Goal: Task Accomplishment & Management: Complete application form

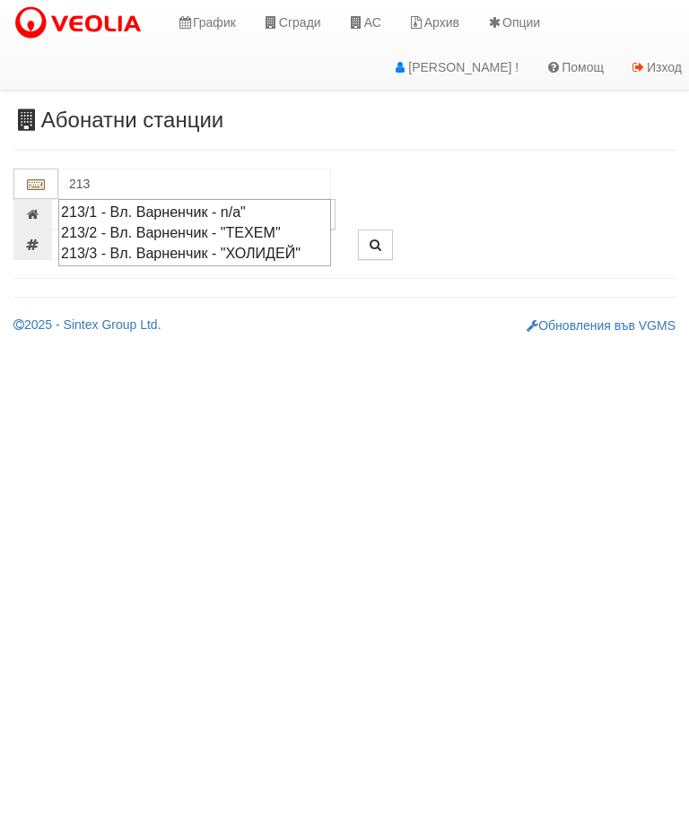
click at [282, 233] on div "213/2 - Вл. Варненчик - "ТЕХЕМ"" at bounding box center [194, 232] width 267 height 21
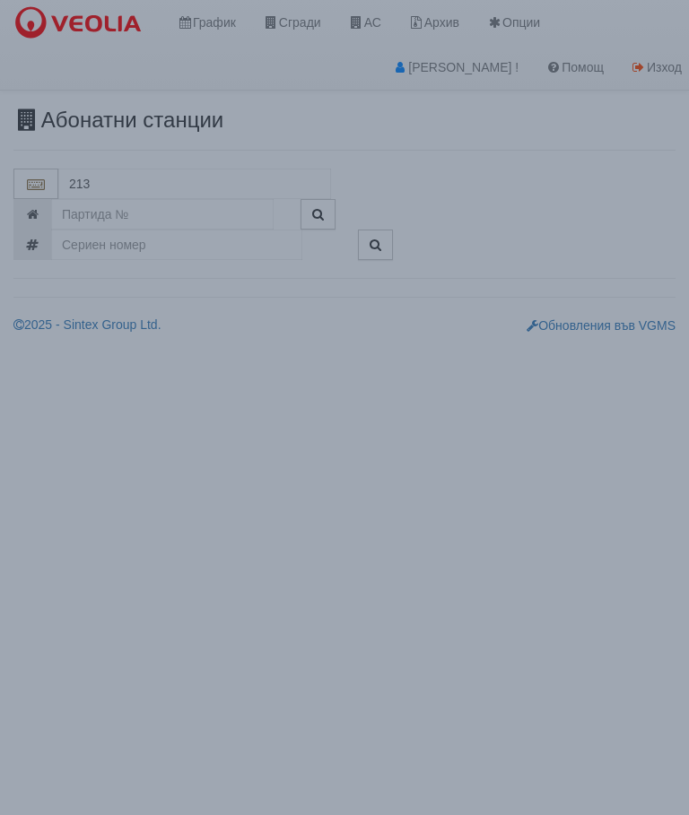
type input "213/2 - Вл. Варненчик - "ТЕХЕМ""
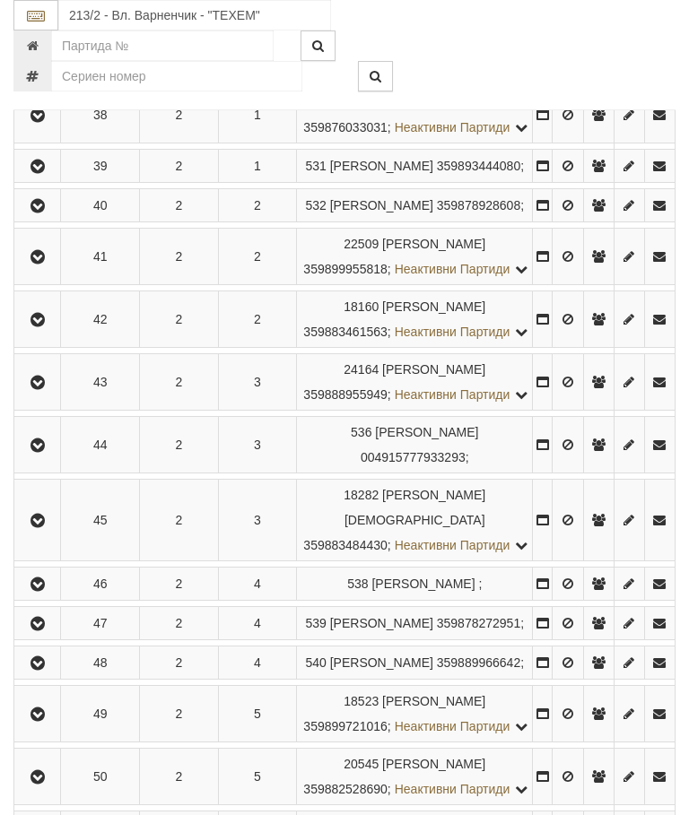
scroll to position [811, 0]
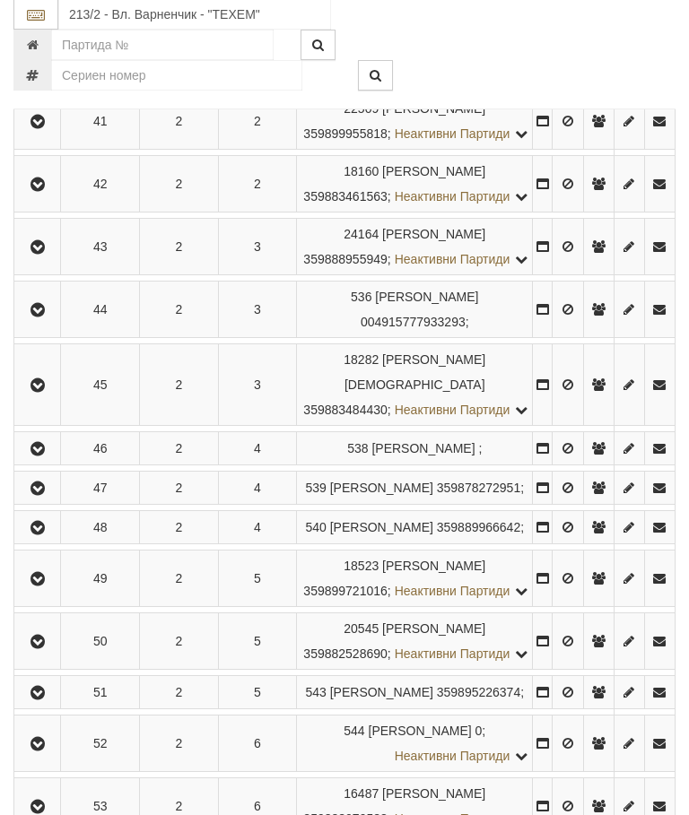
click at [34, 255] on icon "button" at bounding box center [38, 248] width 22 height 13
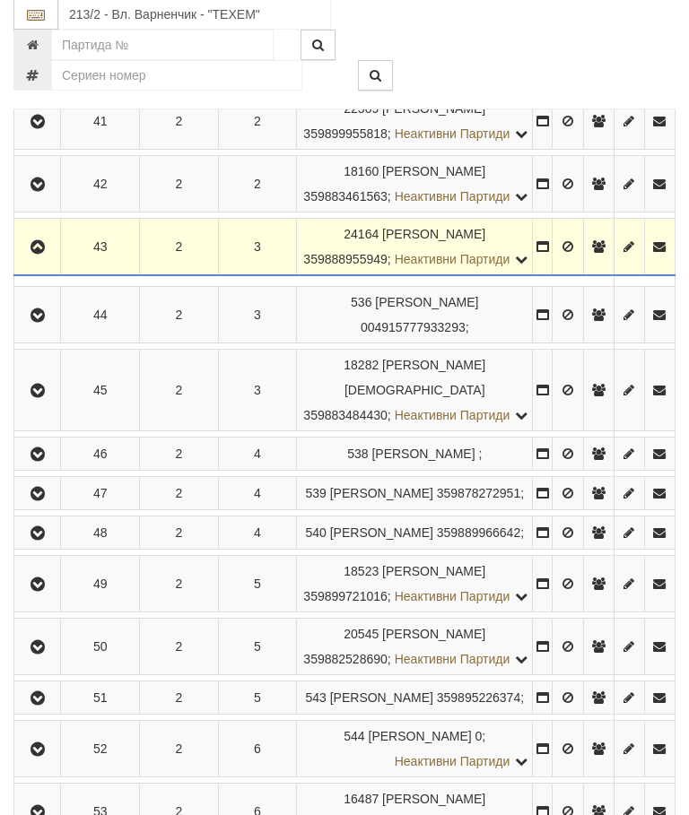
scroll to position [598, 0]
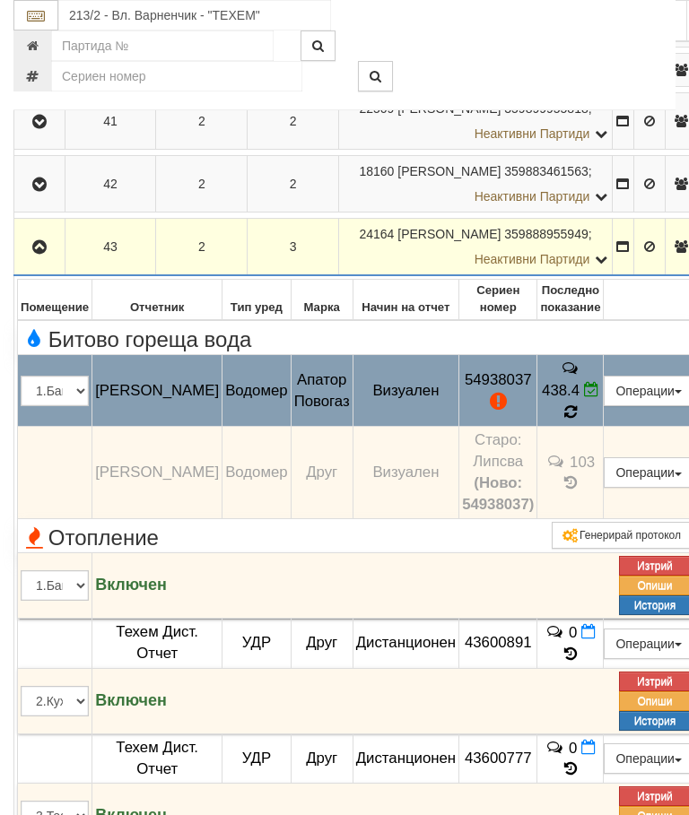
click at [577, 420] on icon at bounding box center [570, 411] width 13 height 15
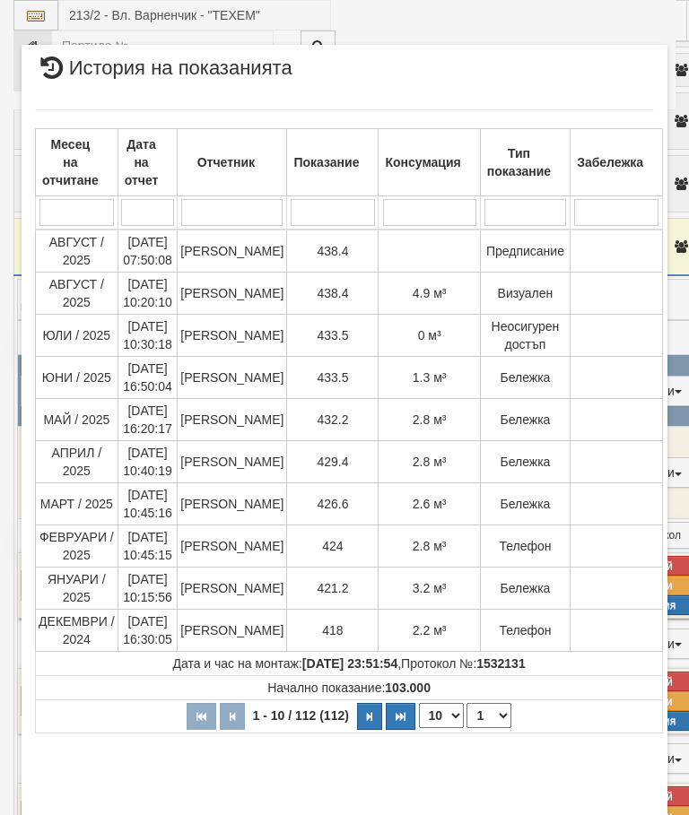
select select "10"
select select "1"
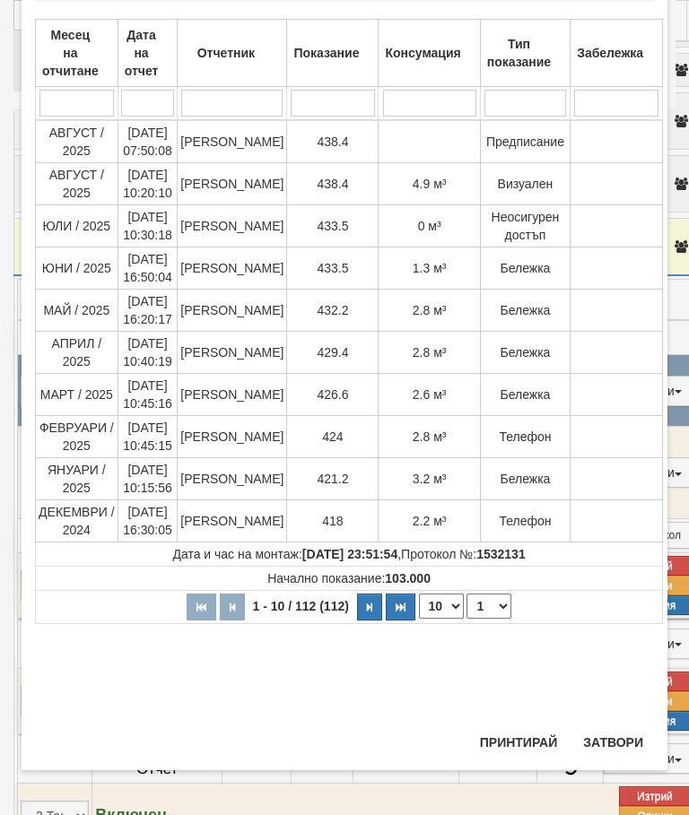
scroll to position [1115, 0]
click at [613, 741] on button "Затвори" at bounding box center [613, 742] width 82 height 29
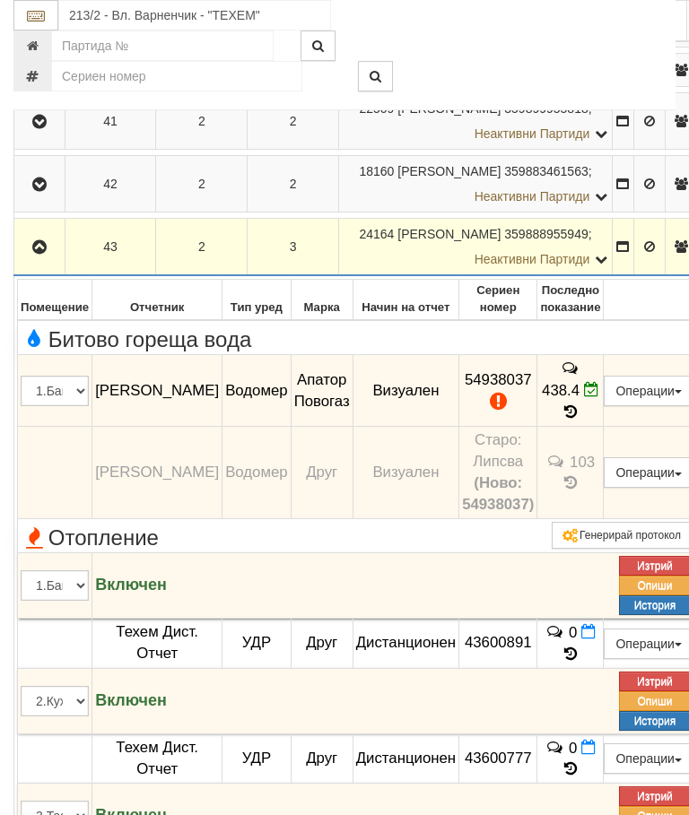
click at [43, 254] on icon "button" at bounding box center [40, 247] width 22 height 13
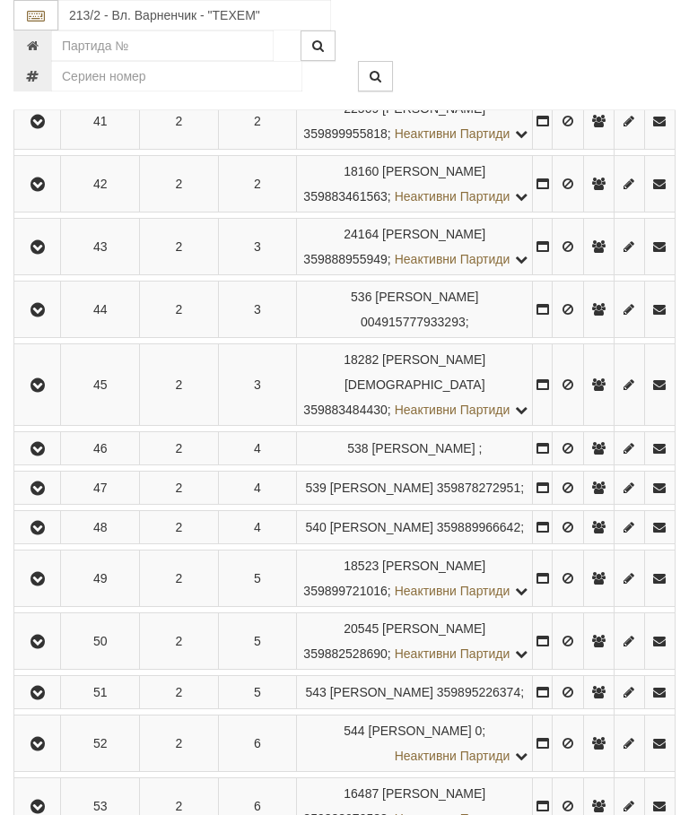
click at [44, 191] on icon "button" at bounding box center [38, 184] width 22 height 13
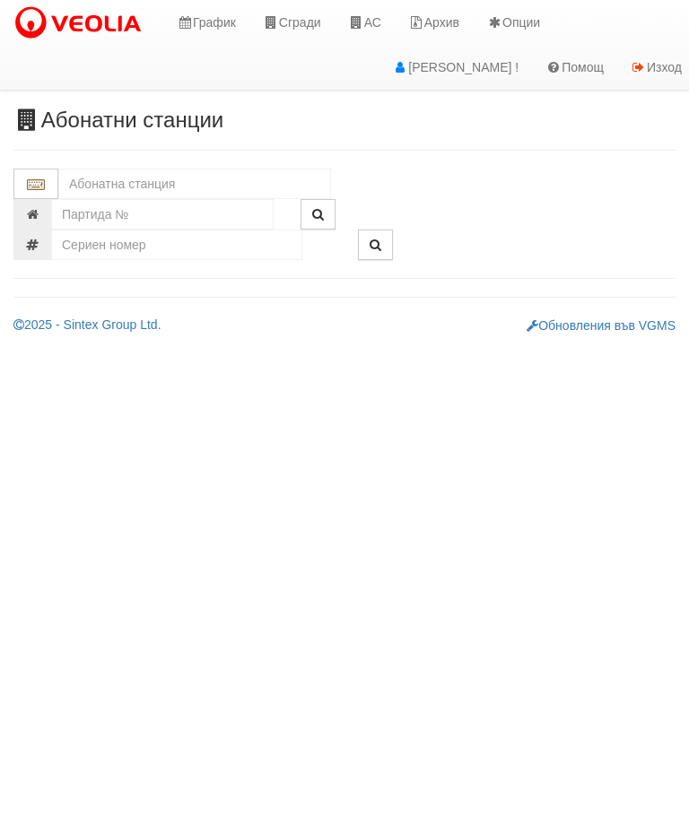
type input "2"
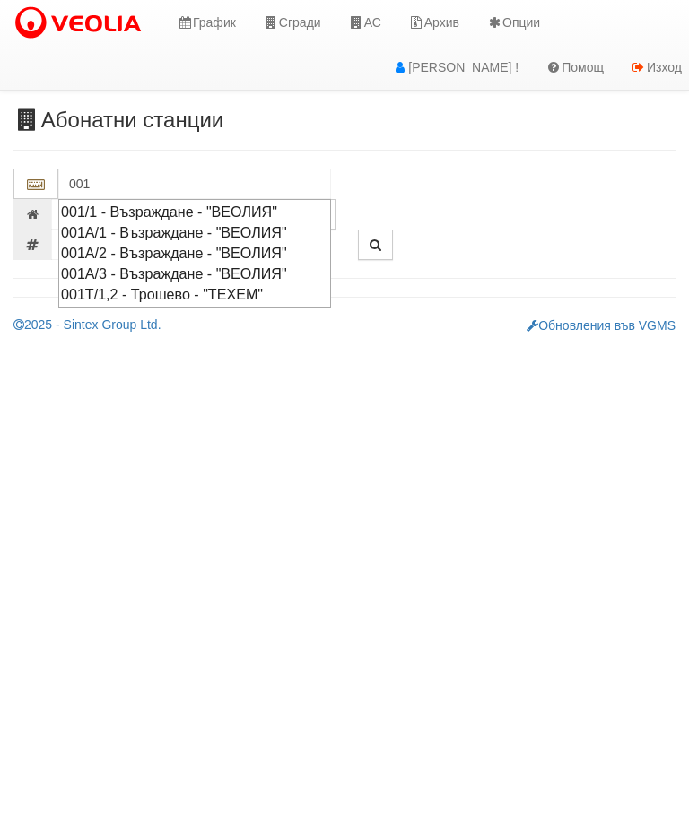
click at [141, 213] on div "001/1 - Възраждане - "ВЕОЛИЯ"" at bounding box center [194, 212] width 267 height 21
type input "001/1 - Възраждане - "ВЕОЛИЯ""
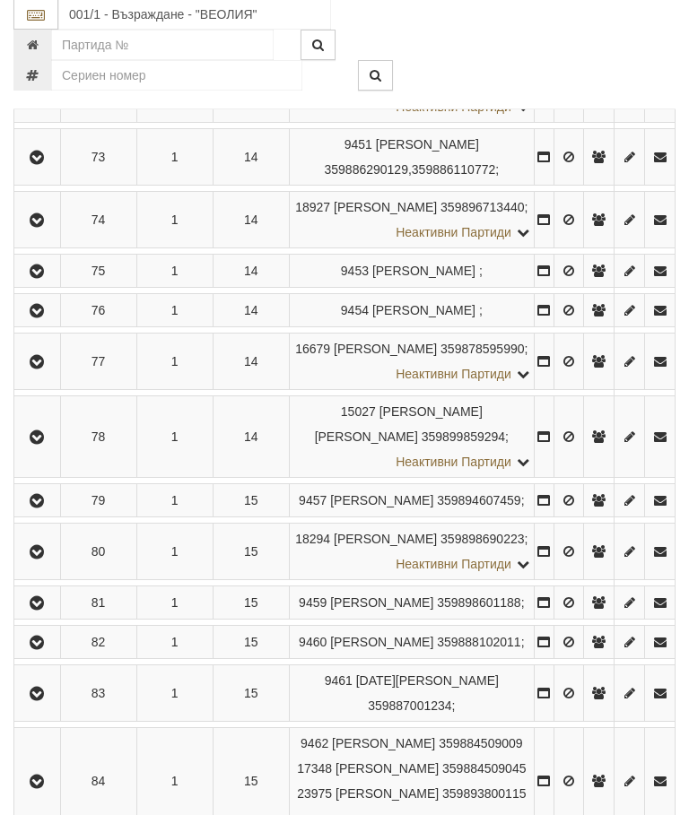
scroll to position [4007, 0]
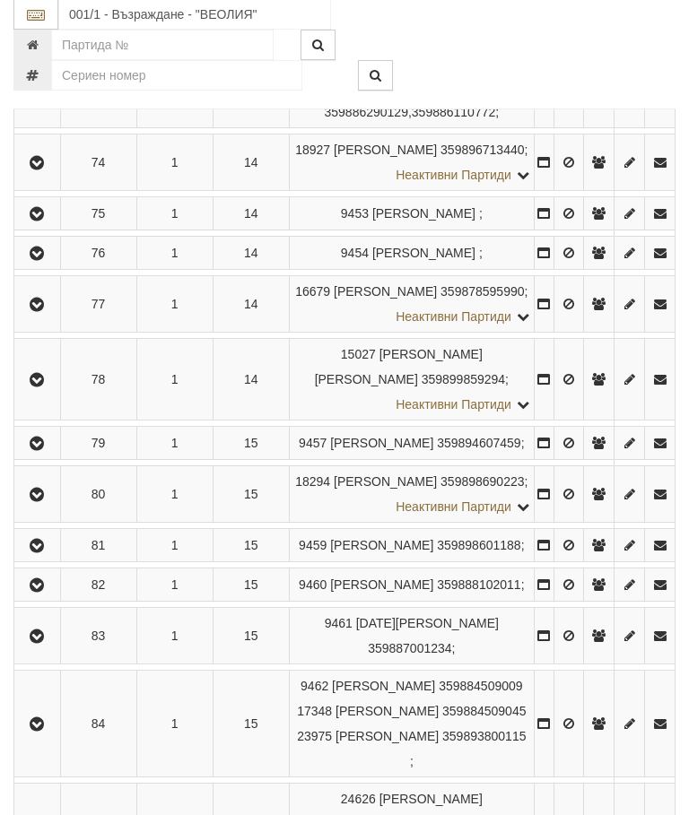
scroll to position [4008, 0]
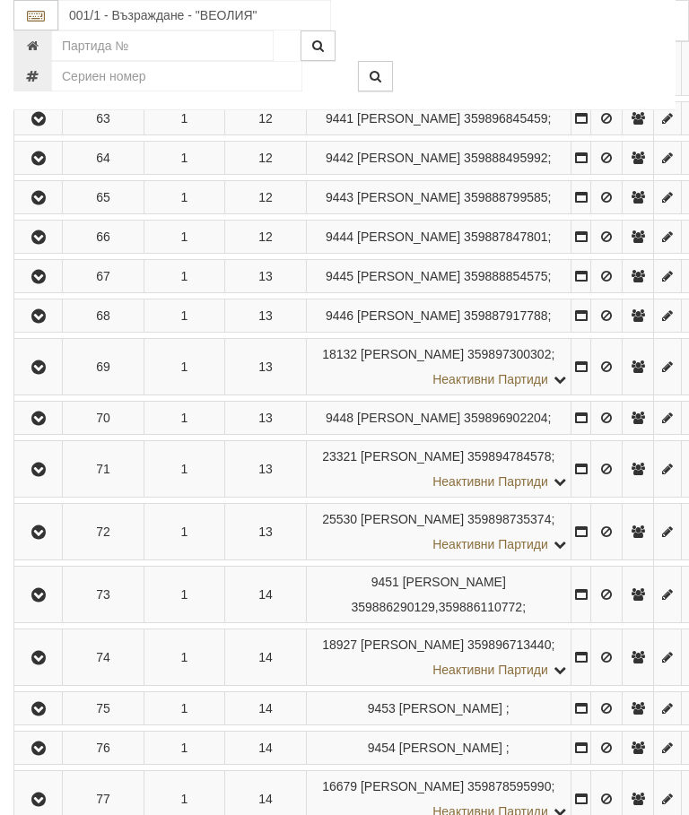
click at [0, 0] on button "Предписание (УПП)" at bounding box center [0, 0] width 0 height 0
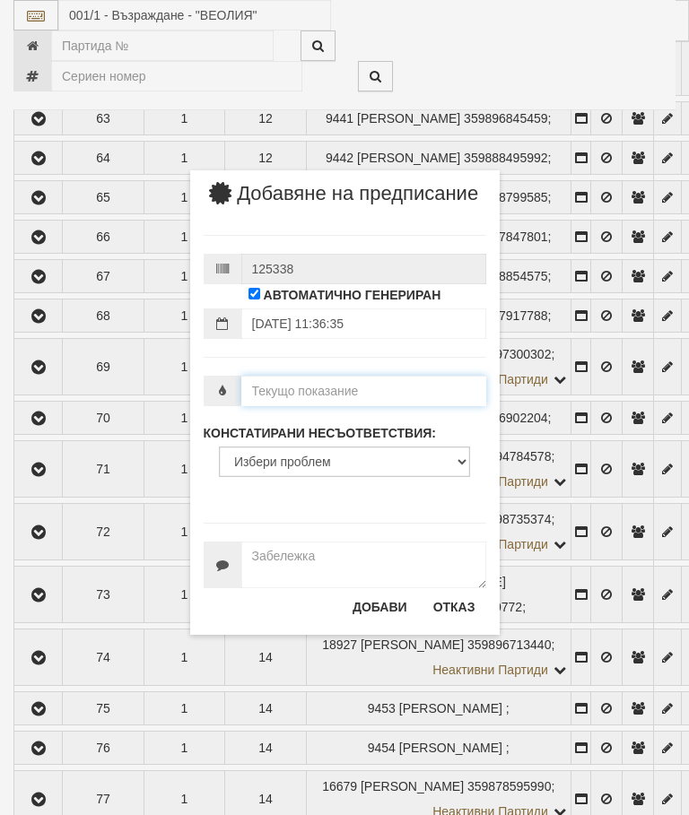
click at [298, 406] on input "number" at bounding box center [363, 391] width 245 height 30
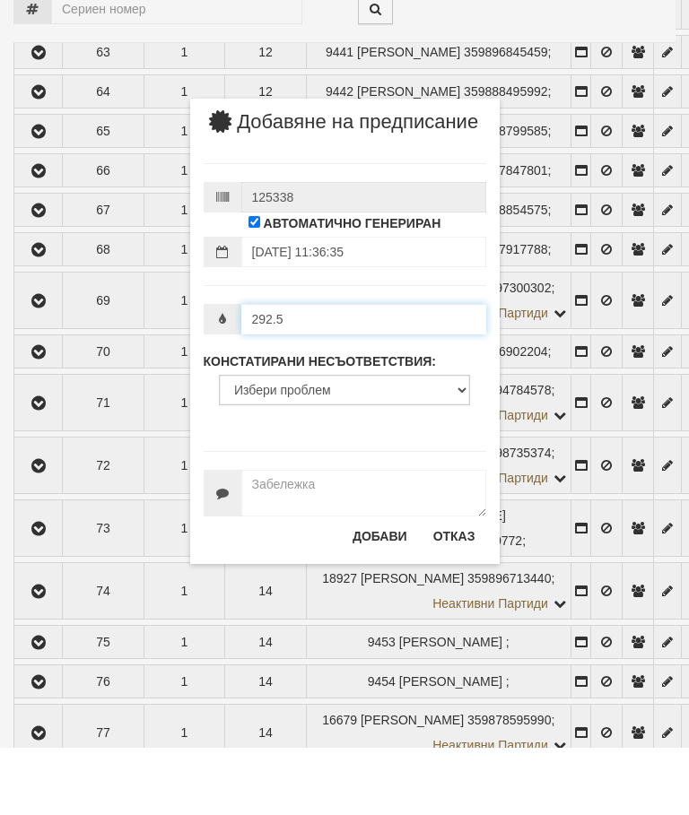
type input "292.5"
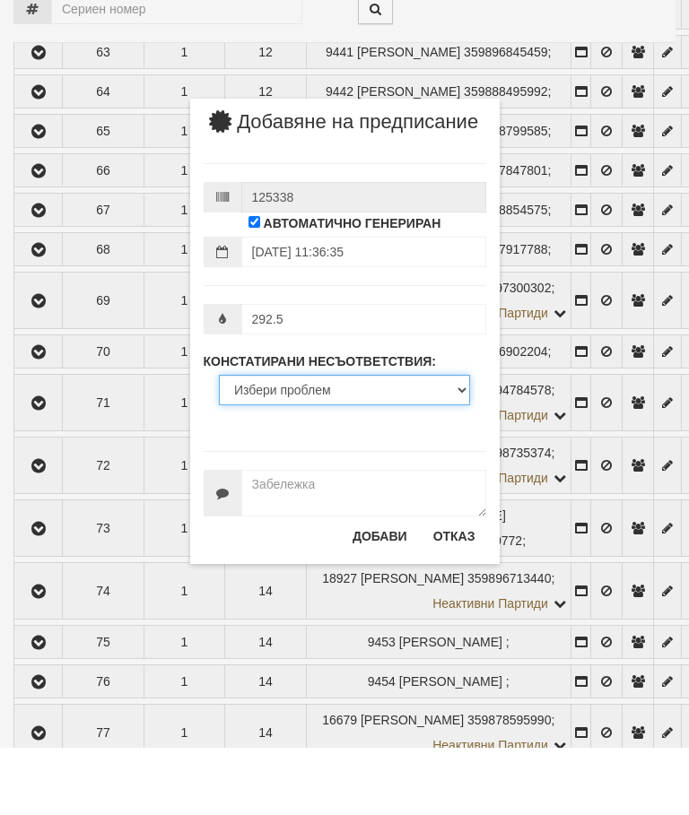
click at [273, 442] on select "Избери проблем Липсва индивидуален водомер; Изтекла валидност на метрологичната…" at bounding box center [344, 457] width 251 height 30
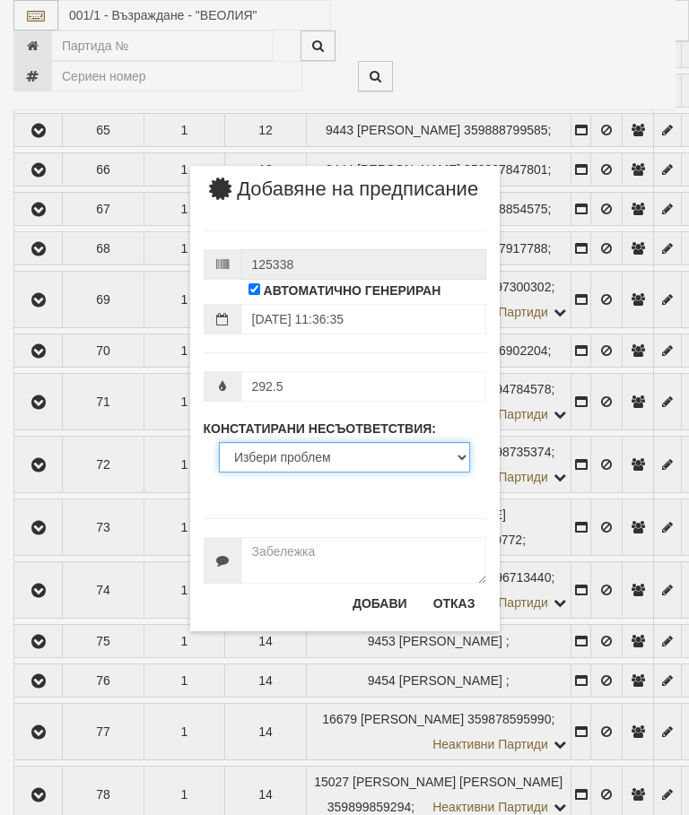
select select "ExpiredMetrologicalYear"
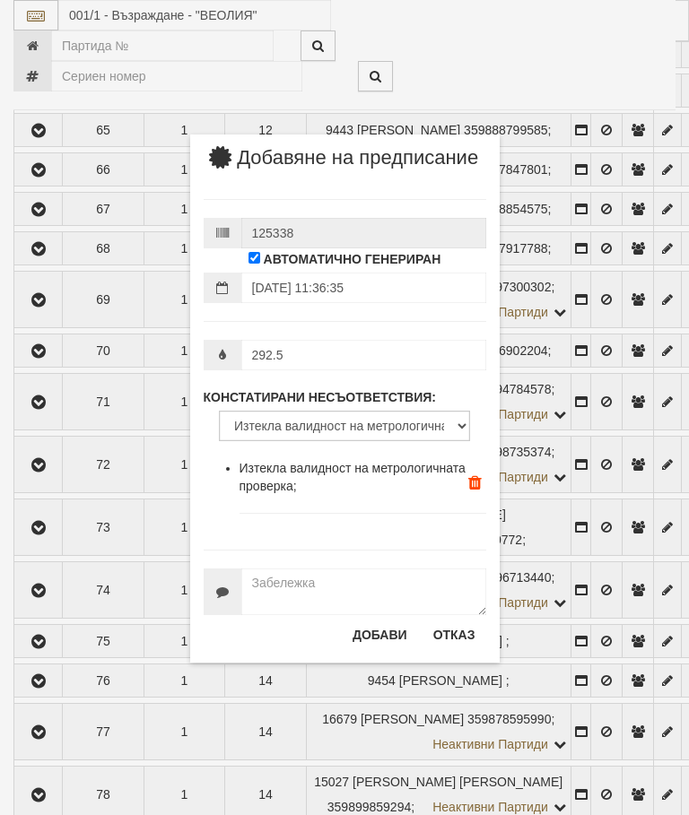
click at [383, 649] on button "Добави" at bounding box center [380, 634] width 76 height 29
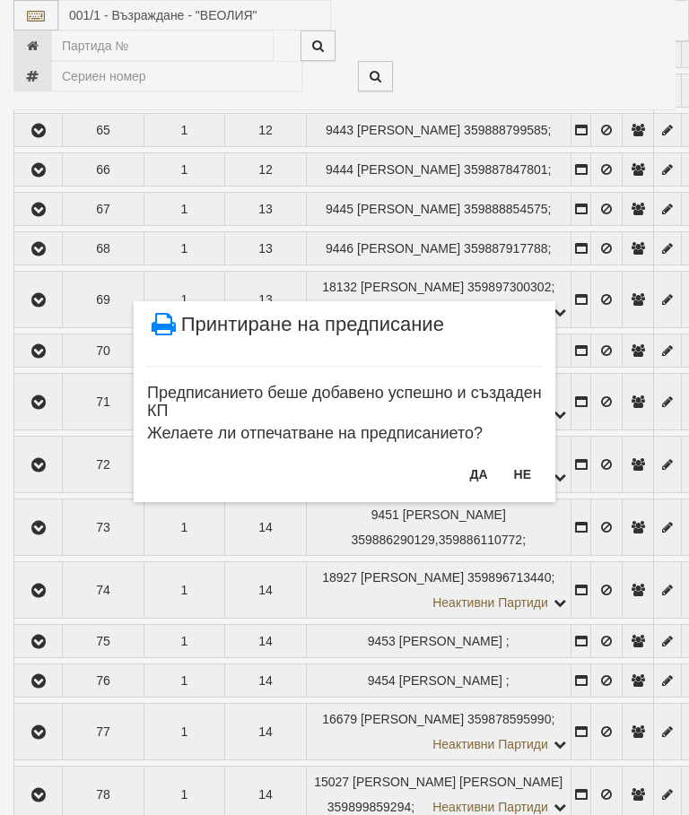
click at [520, 470] on button "Не" at bounding box center [522, 474] width 39 height 29
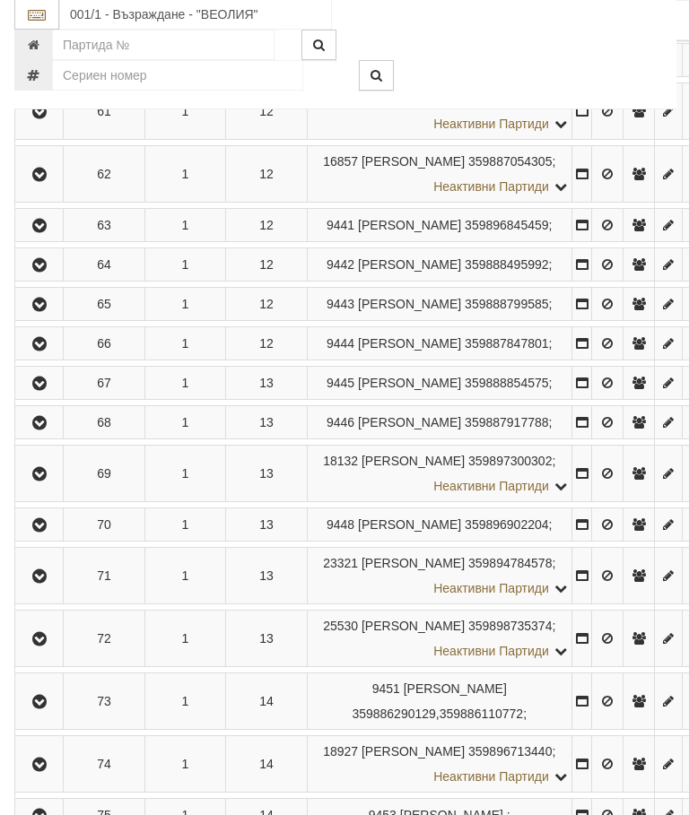
scroll to position [3901, 0]
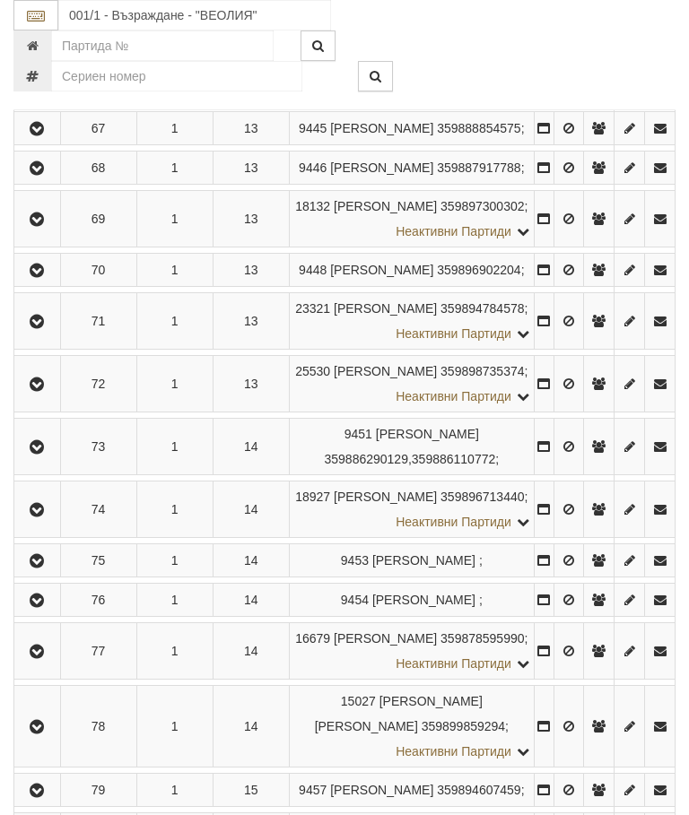
scroll to position [3662, 0]
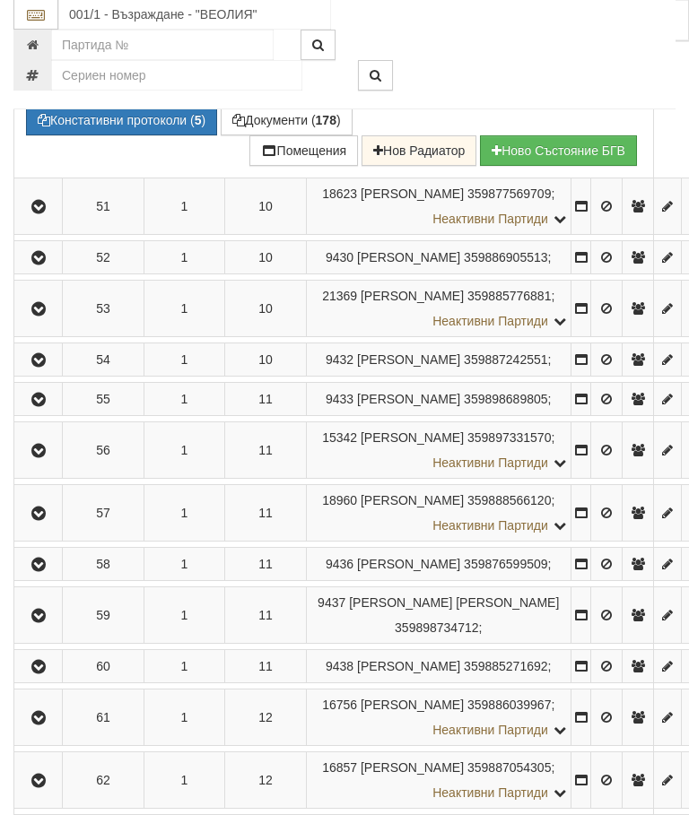
scroll to position [3361, 0]
click at [0, 0] on button "Предписание (УПП)" at bounding box center [0, 0] width 0 height 0
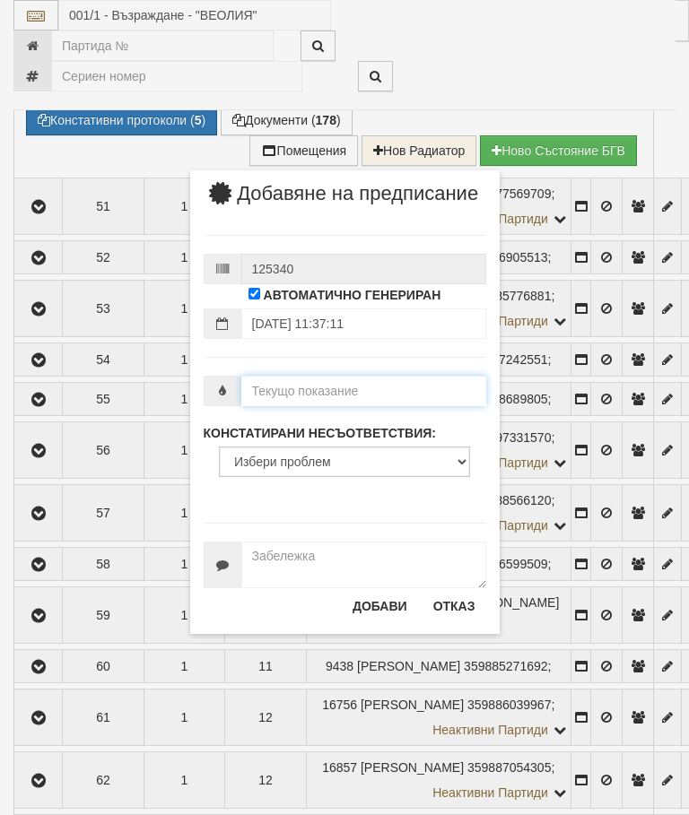
click at [317, 406] on input "number" at bounding box center [363, 391] width 245 height 30
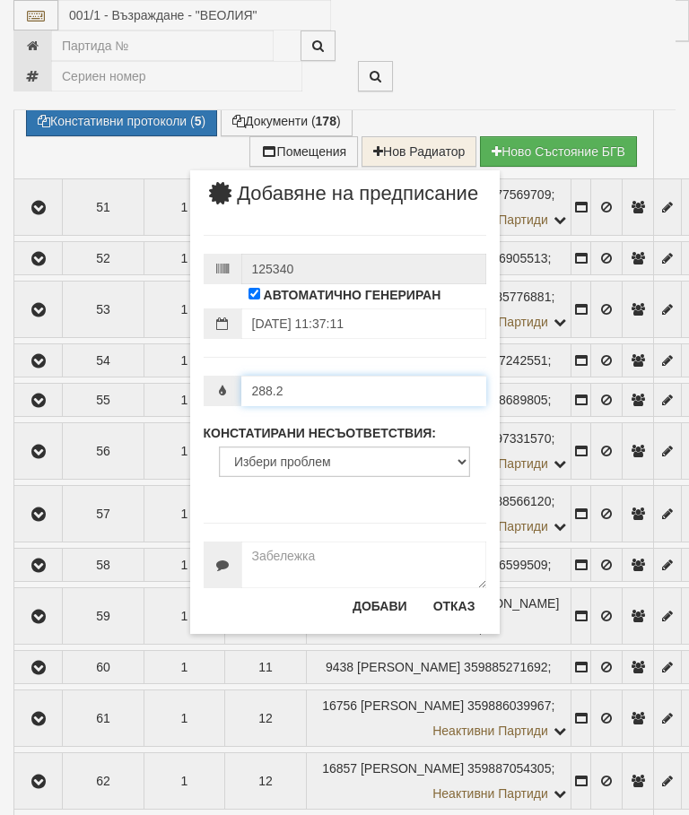
type input "288.2"
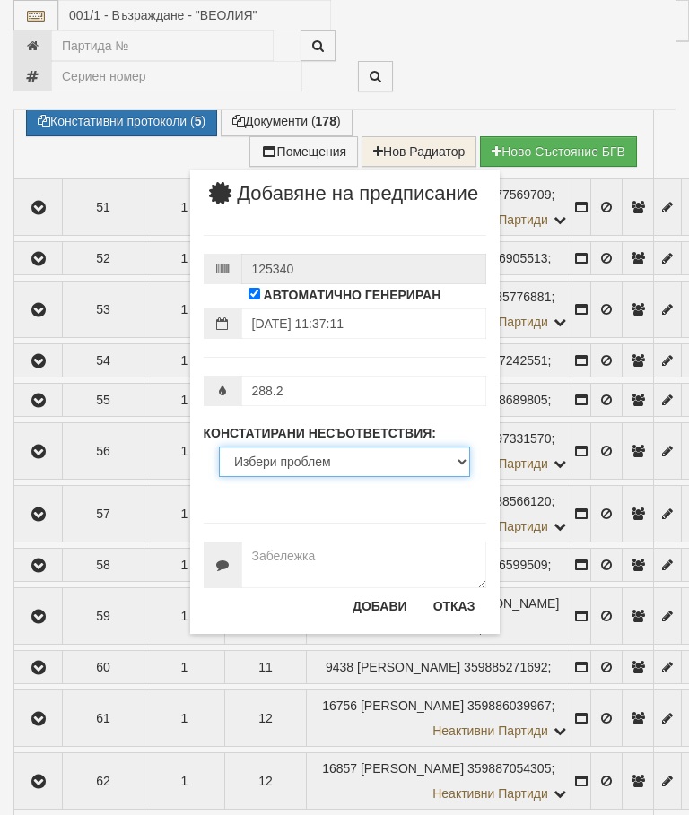
click at [316, 474] on select "Избери проблем Липсва индивидуален водомер; Изтекла валидност на метрологичната…" at bounding box center [344, 462] width 251 height 30
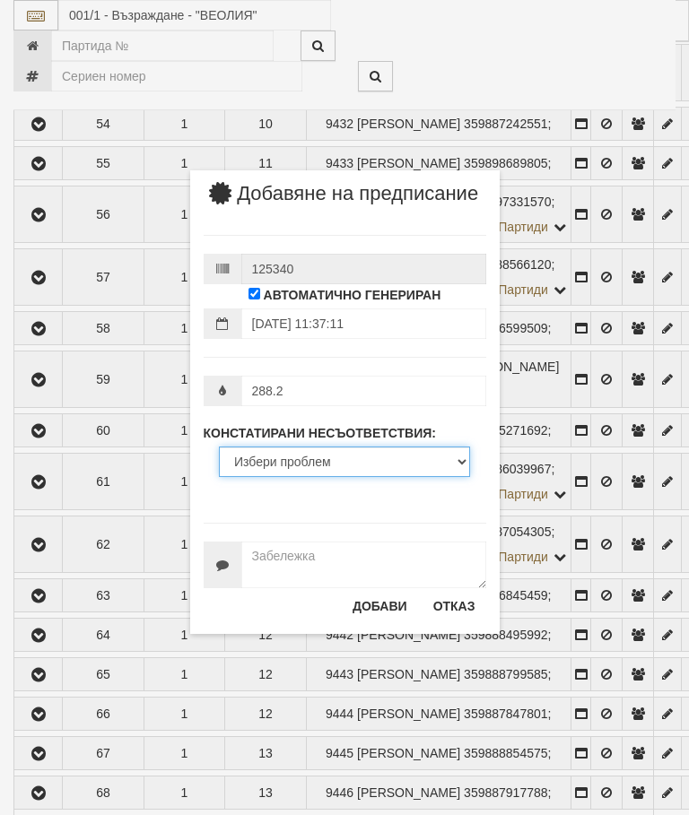
select select "ExpiredMetrologicalYear"
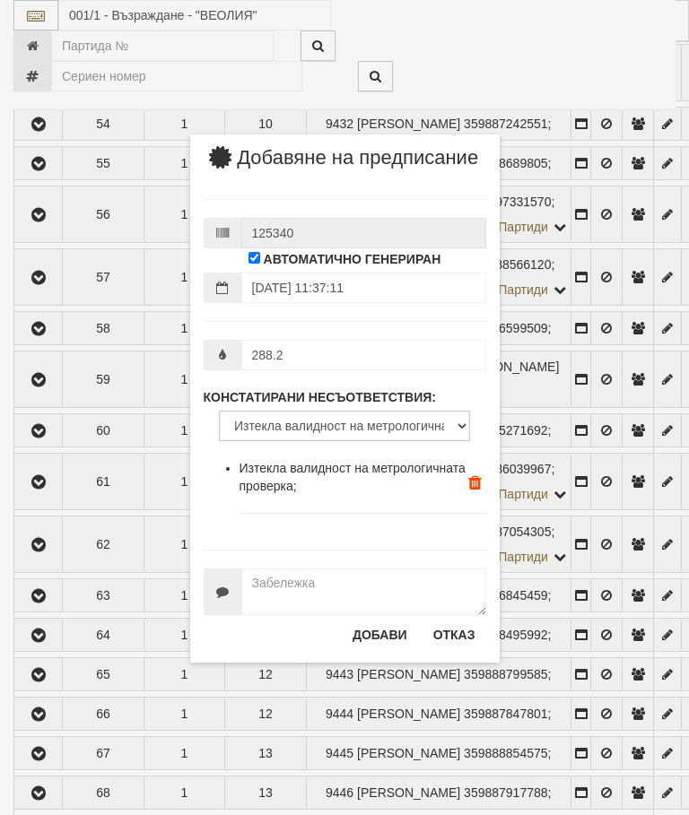
click at [375, 649] on button "Добави" at bounding box center [380, 634] width 76 height 29
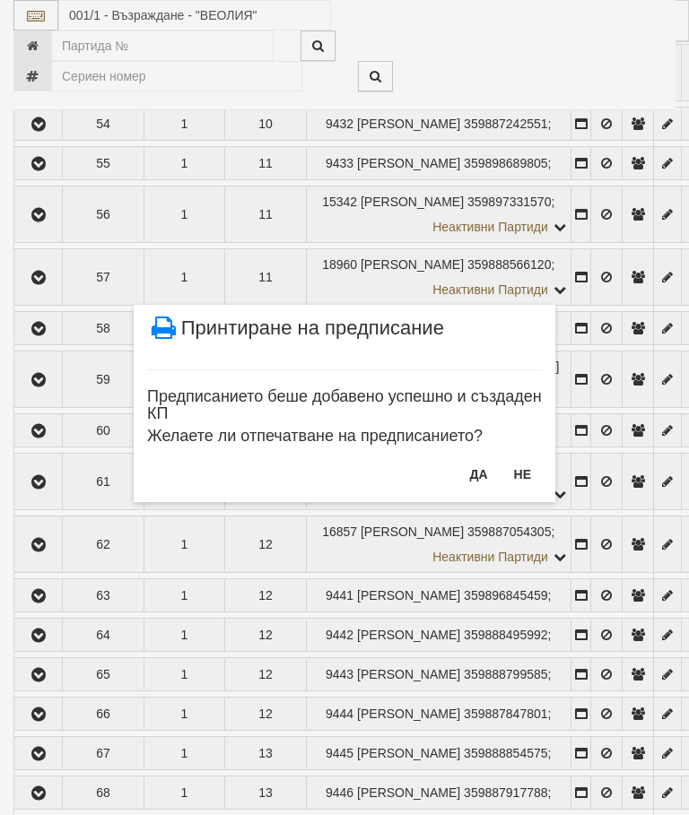
click at [525, 473] on button "Не" at bounding box center [522, 474] width 39 height 29
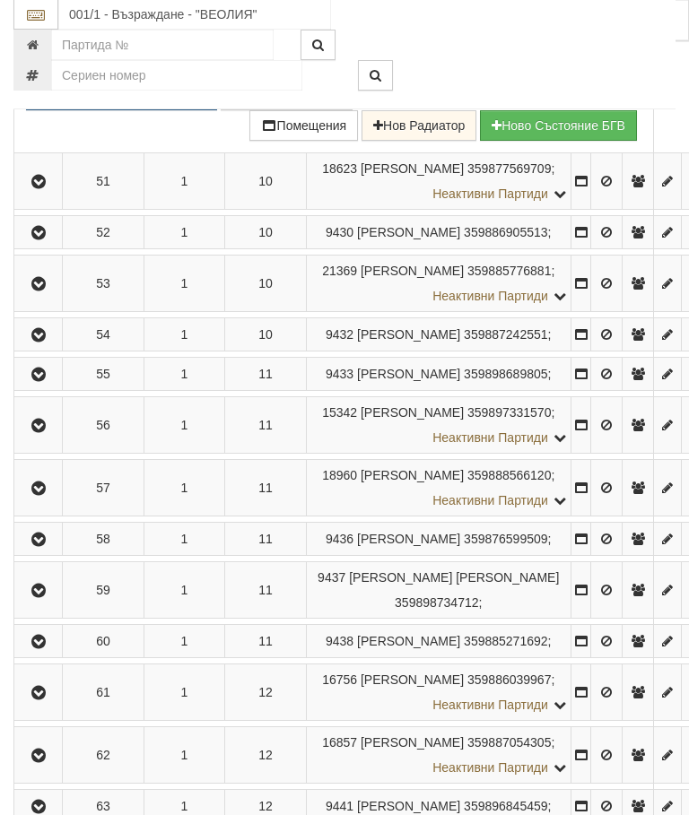
scroll to position [3387, 0]
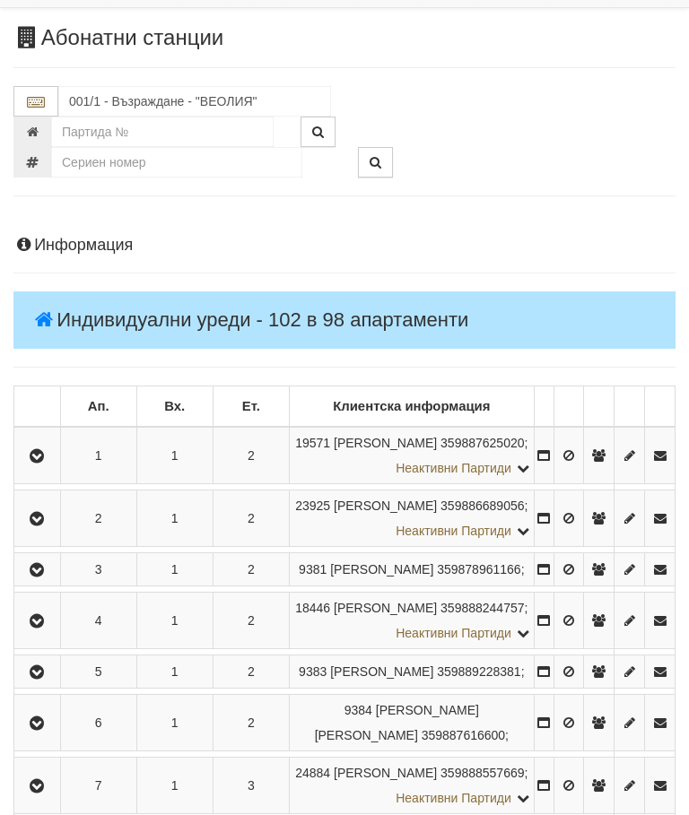
scroll to position [82, 0]
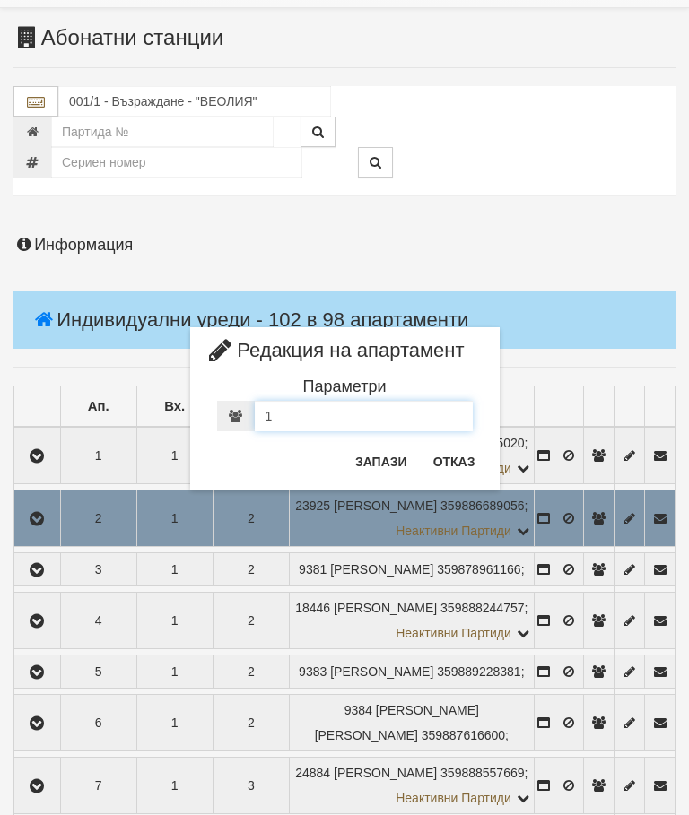
click at [296, 413] on div "1" at bounding box center [345, 416] width 256 height 30
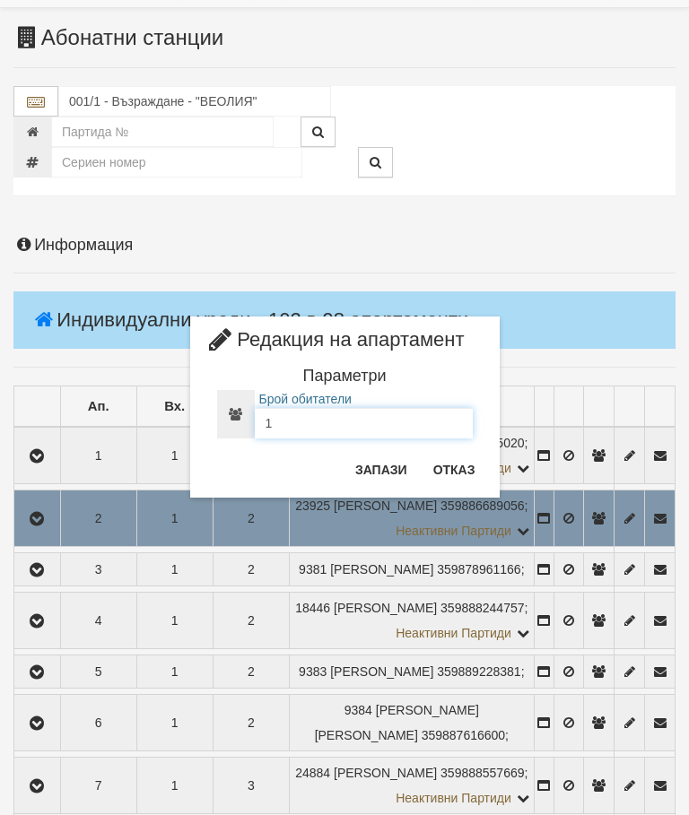
scroll to position [82, 0]
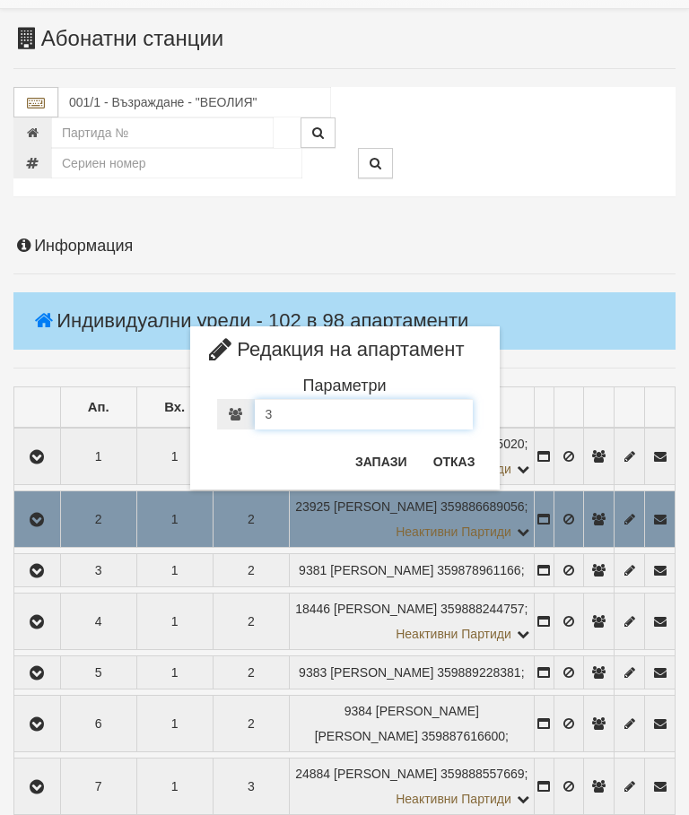
type input "3"
click at [382, 459] on button "Запази" at bounding box center [381, 461] width 74 height 29
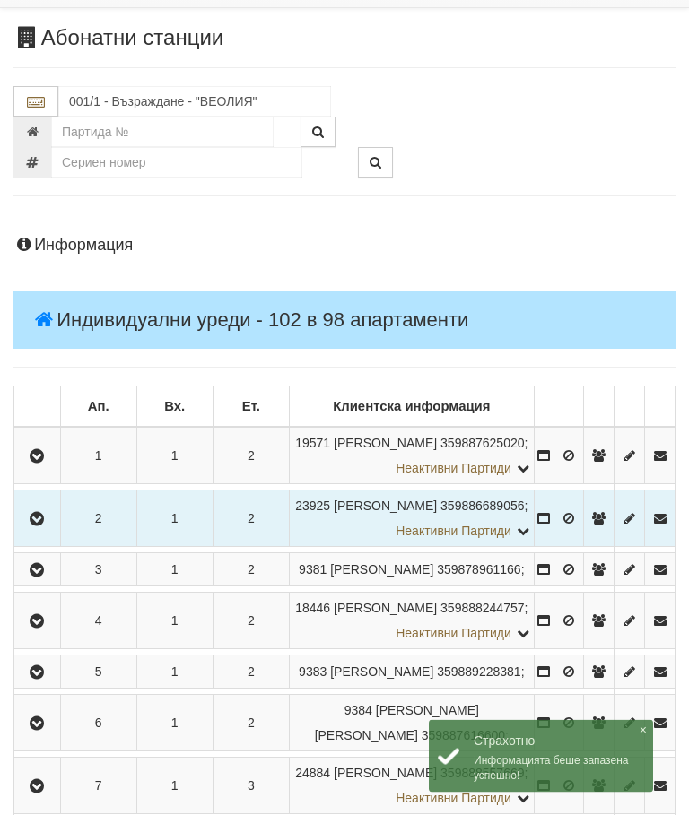
scroll to position [82, 0]
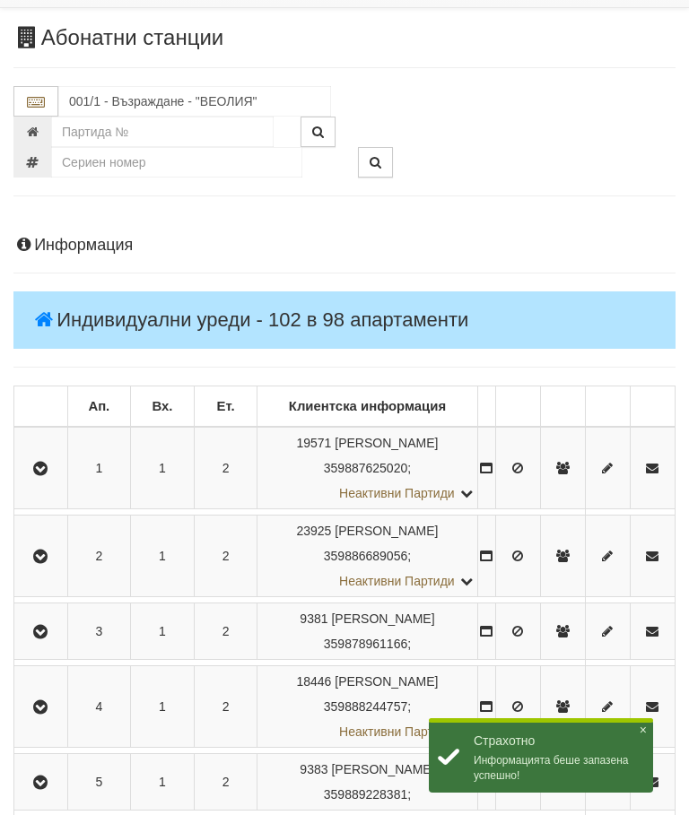
click at [54, 566] on button "button" at bounding box center [41, 555] width 48 height 27
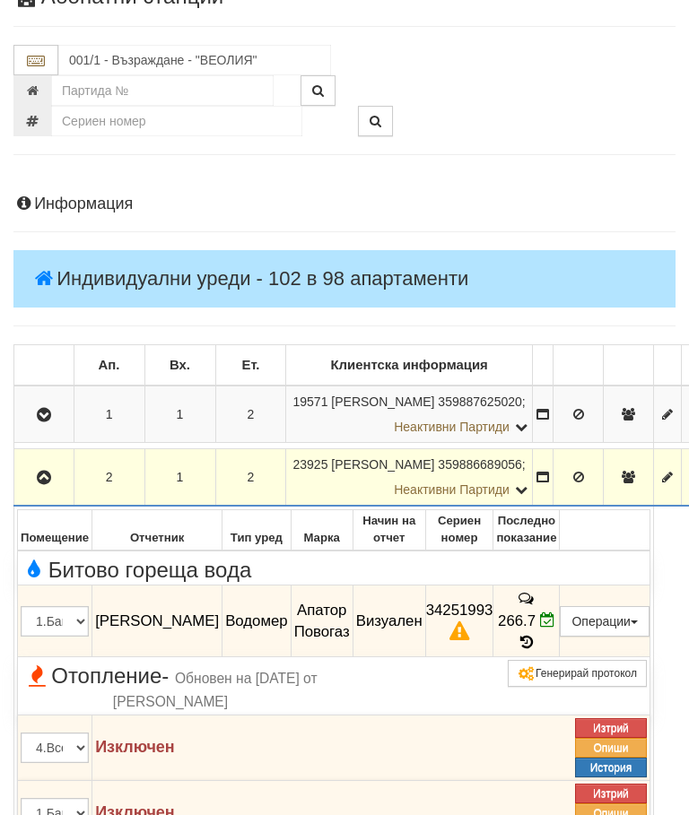
scroll to position [205, 0]
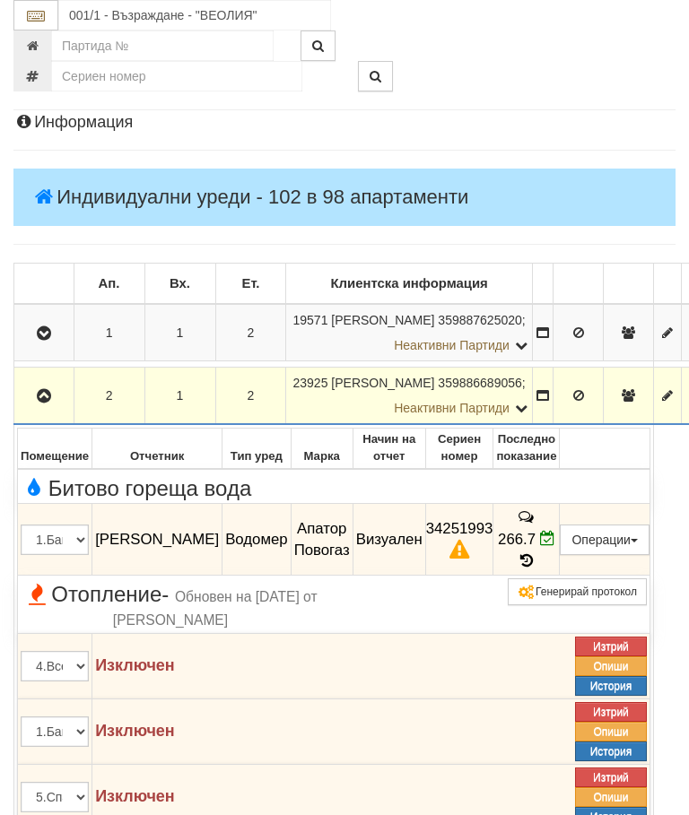
click at [0, 0] on button "Предписание (УПП)" at bounding box center [0, 0] width 0 height 0
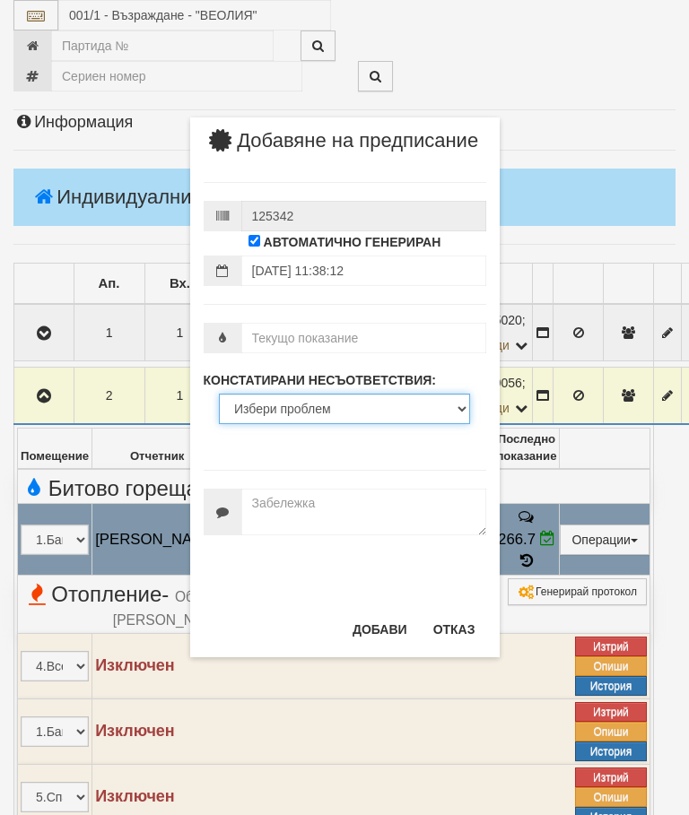
click at [291, 421] on select "Избери проблем Липсва индивидуален водомер; Изтекла валидност на метрологичната…" at bounding box center [344, 409] width 251 height 30
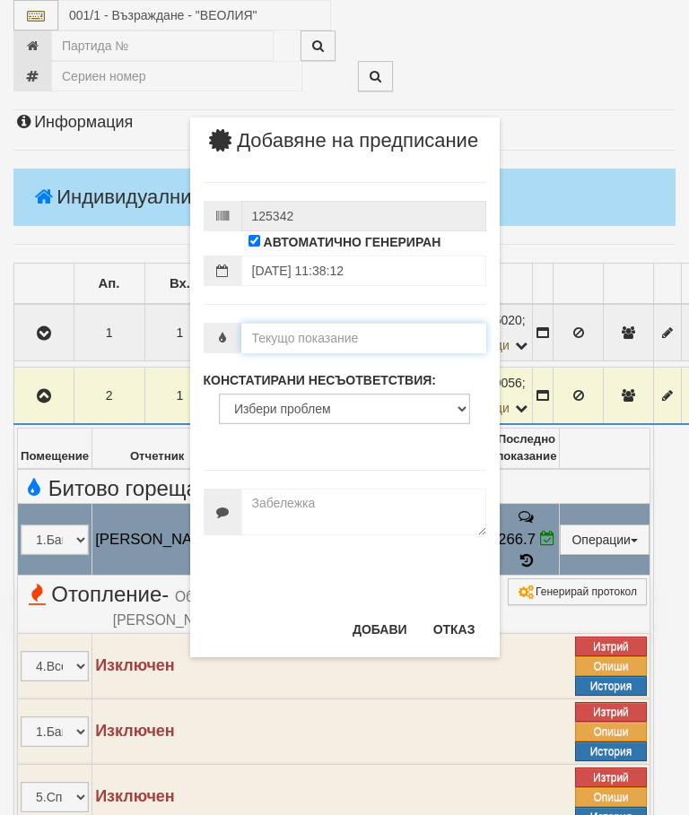
click at [317, 351] on input "number" at bounding box center [363, 338] width 245 height 30
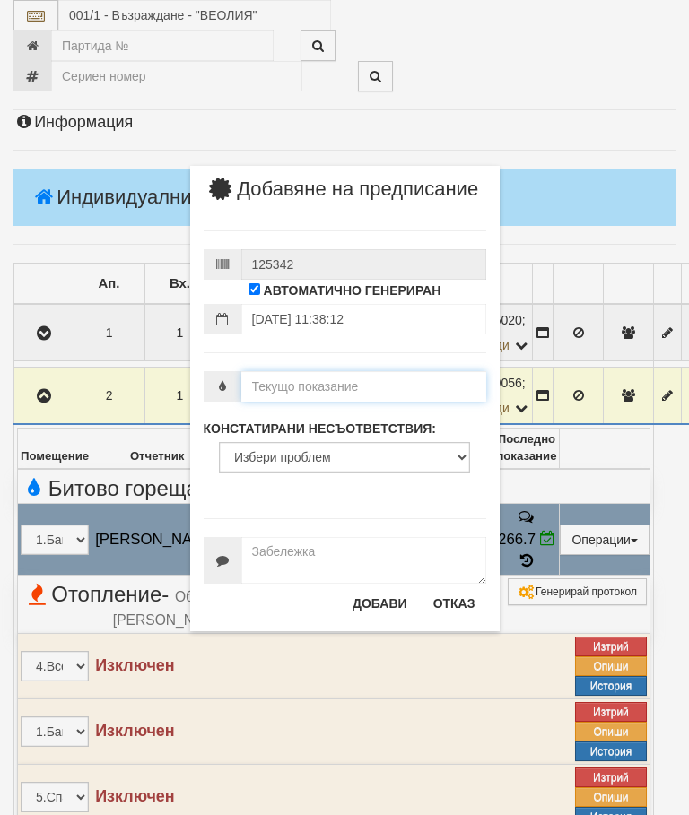
scroll to position [204, 0]
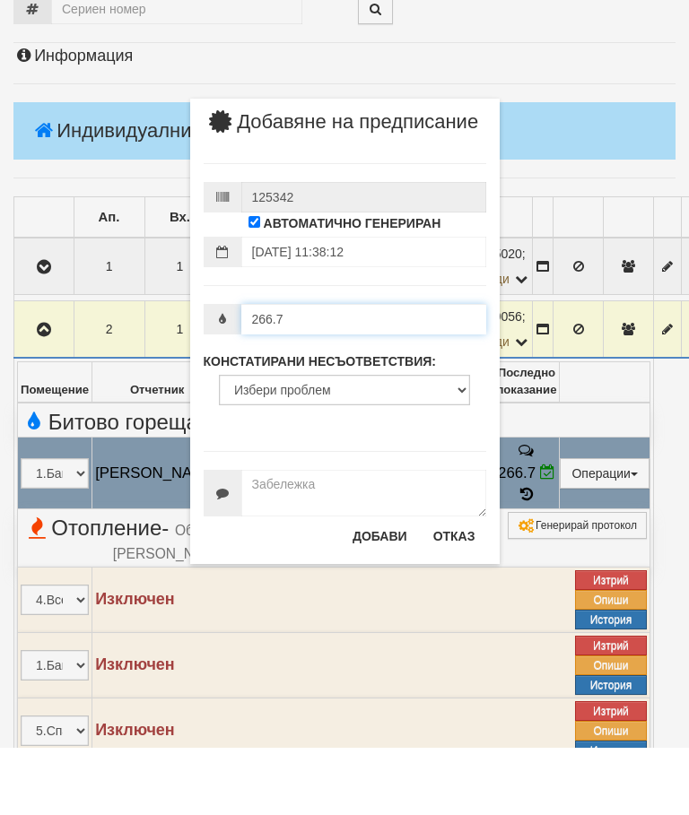
type input "266.7"
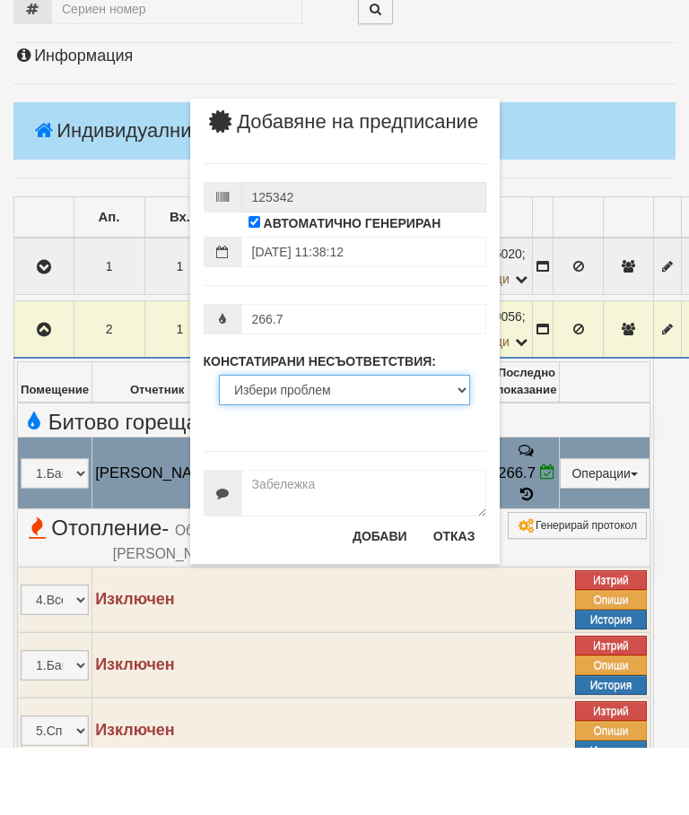
click at [287, 442] on select "Избери проблем Липсва индивидуален водомер; Изтекла валидност на метрологичната…" at bounding box center [344, 457] width 251 height 30
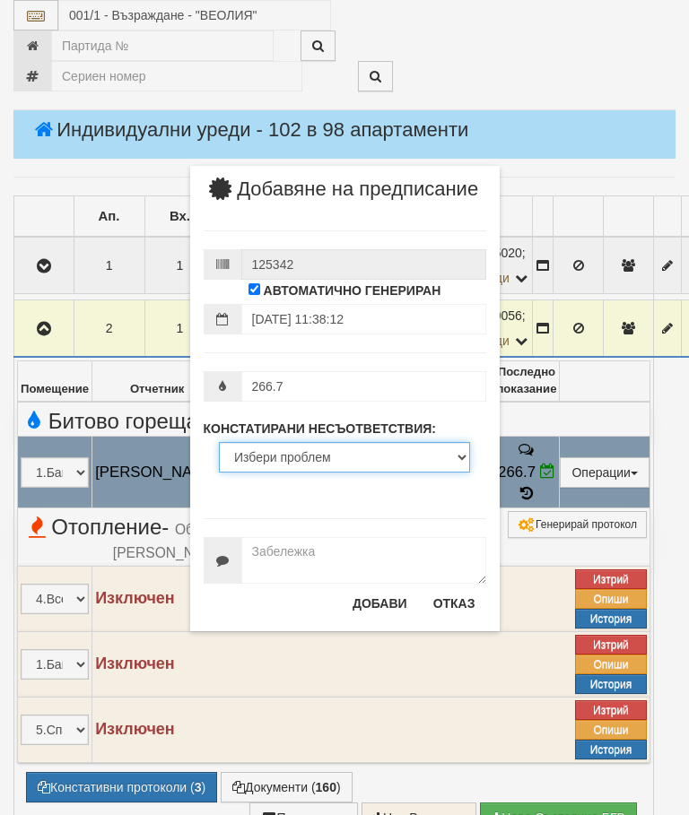
select select "ExpiredMetrologicalYear"
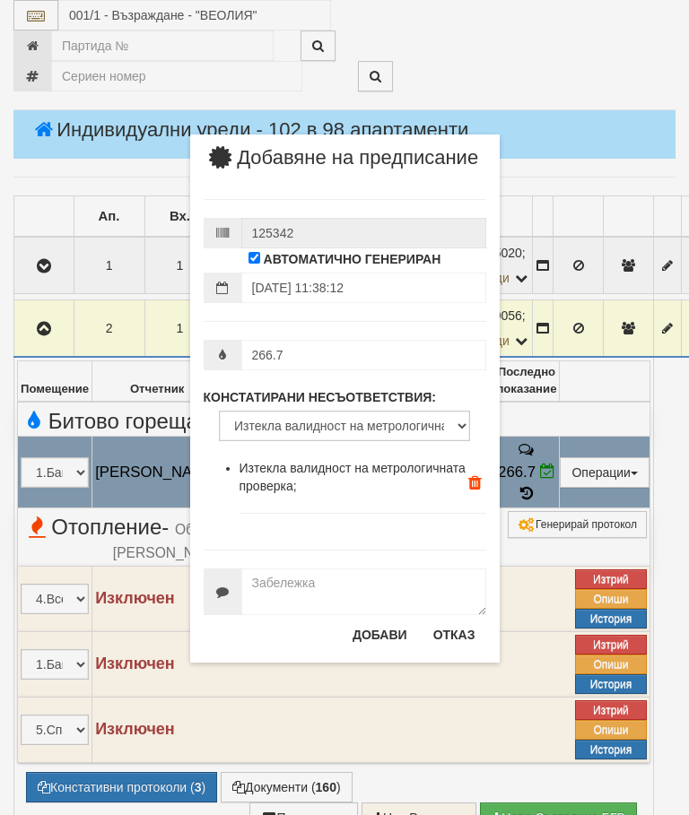
click at [376, 649] on button "Добави" at bounding box center [380, 634] width 76 height 29
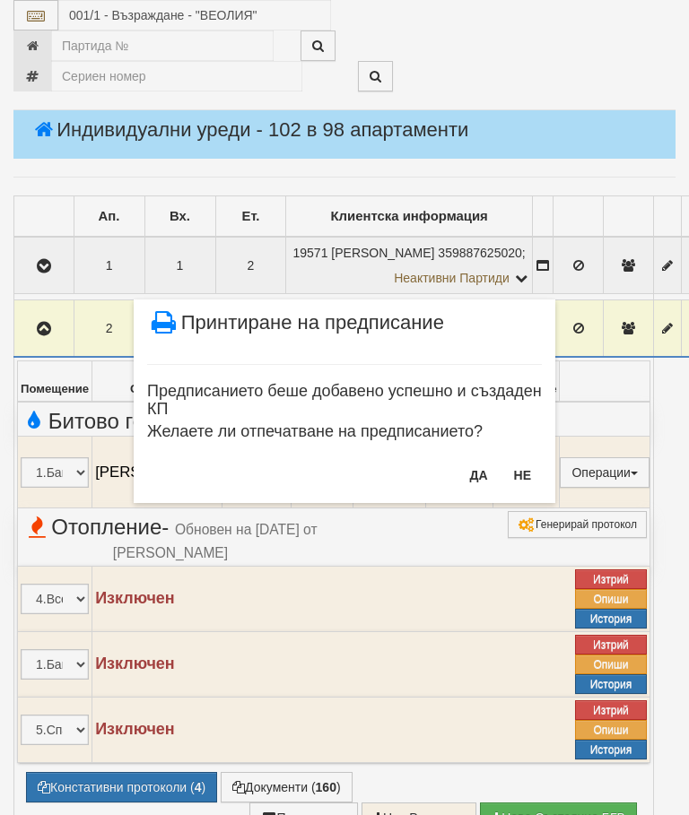
click at [531, 470] on button "Не" at bounding box center [522, 475] width 39 height 29
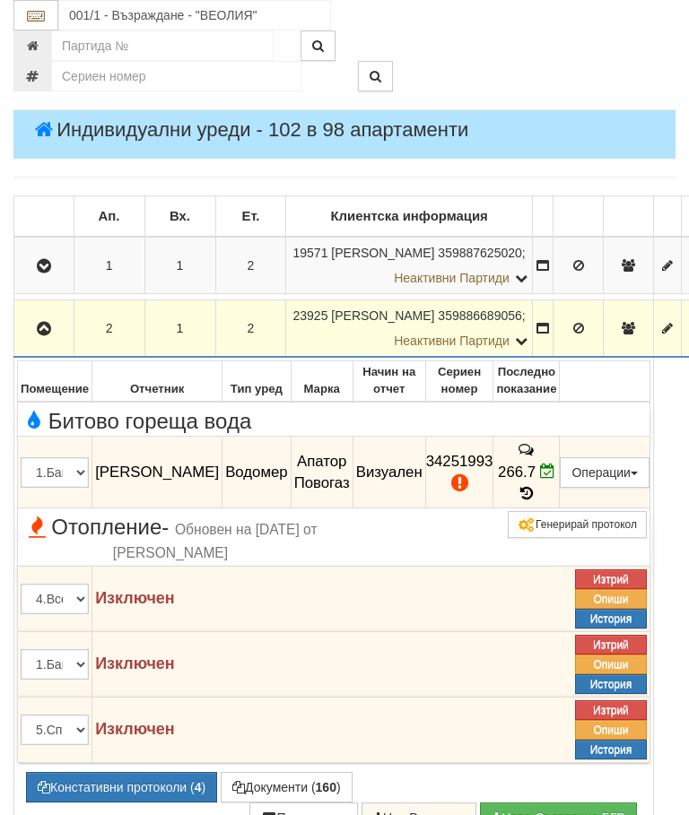
click at [37, 335] on icon "button" at bounding box center [44, 329] width 22 height 13
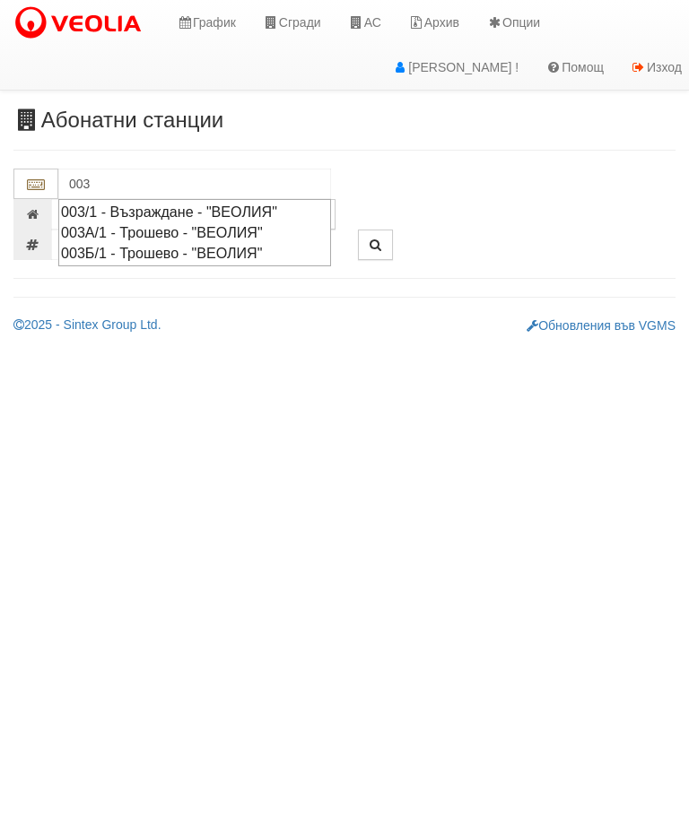
click at [179, 207] on div "003/1 - Възраждане - "ВЕОЛИЯ"" at bounding box center [194, 212] width 267 height 21
type input "003/1 - Възраждане - "ВЕОЛИЯ""
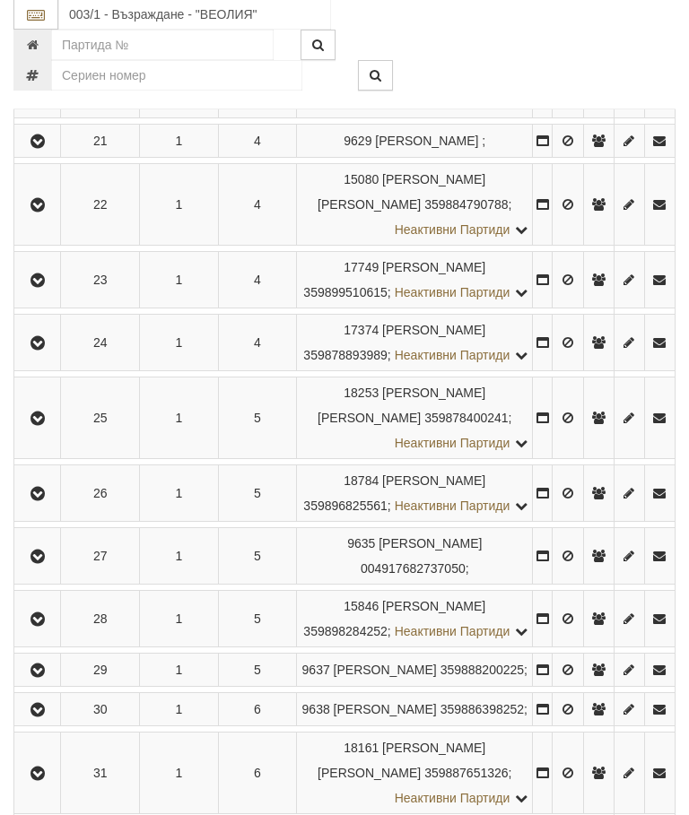
scroll to position [1528, 0]
click at [39, 97] on icon "button" at bounding box center [38, 90] width 22 height 13
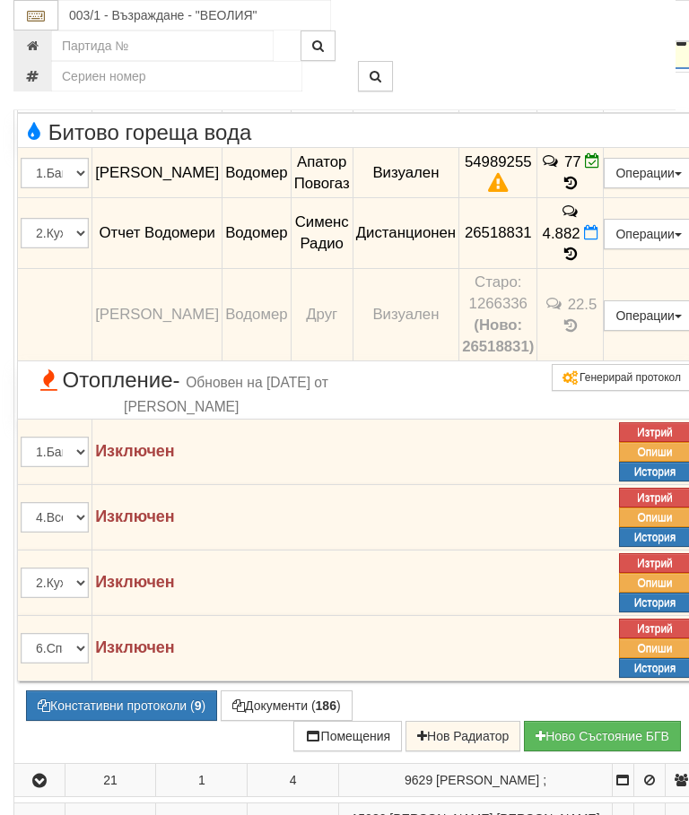
click at [108, 721] on button "Констативни протоколи ( 9 )" at bounding box center [121, 705] width 191 height 30
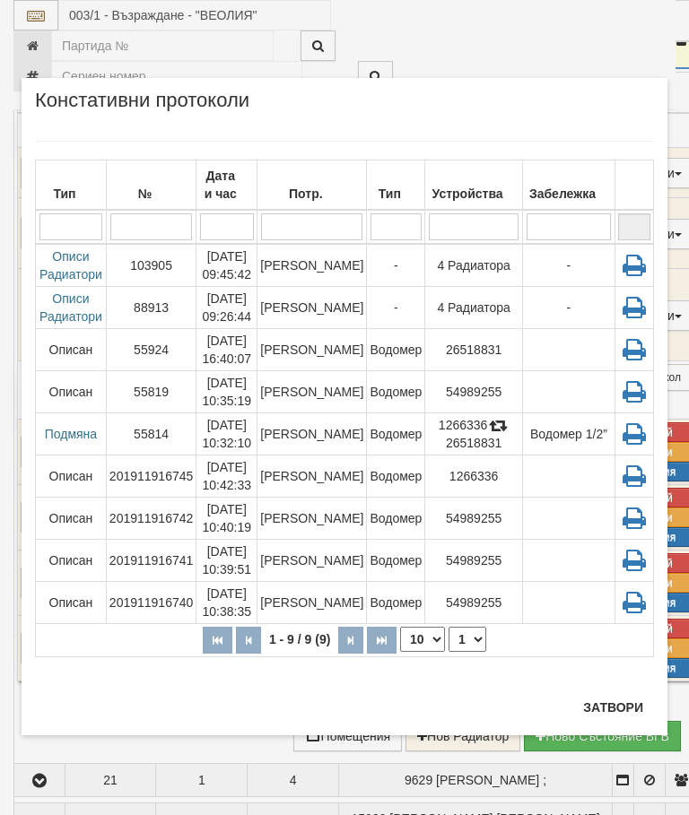
click at [619, 704] on button "Затвори" at bounding box center [613, 707] width 82 height 29
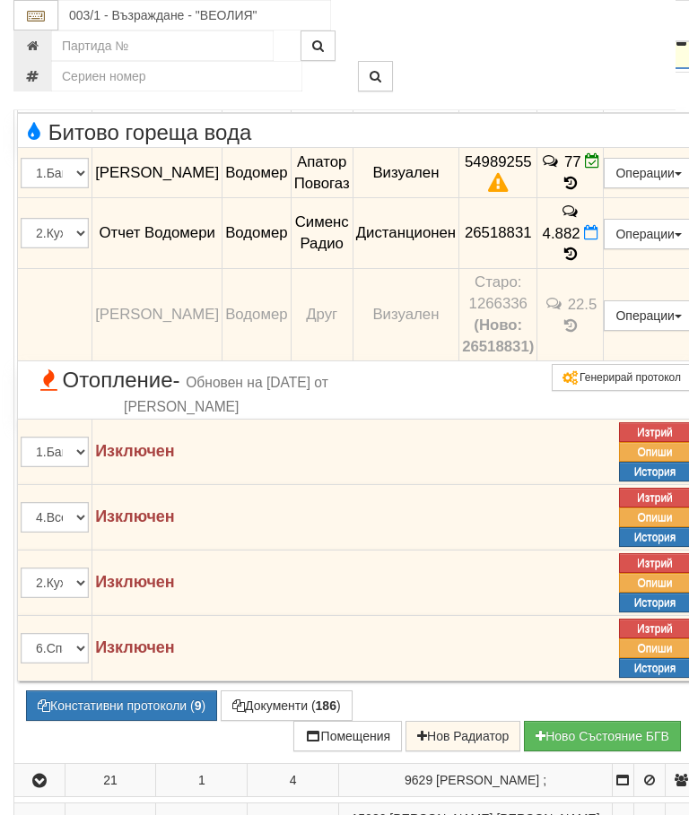
click at [126, 721] on button "Констативни протоколи ( 9 )" at bounding box center [121, 705] width 191 height 30
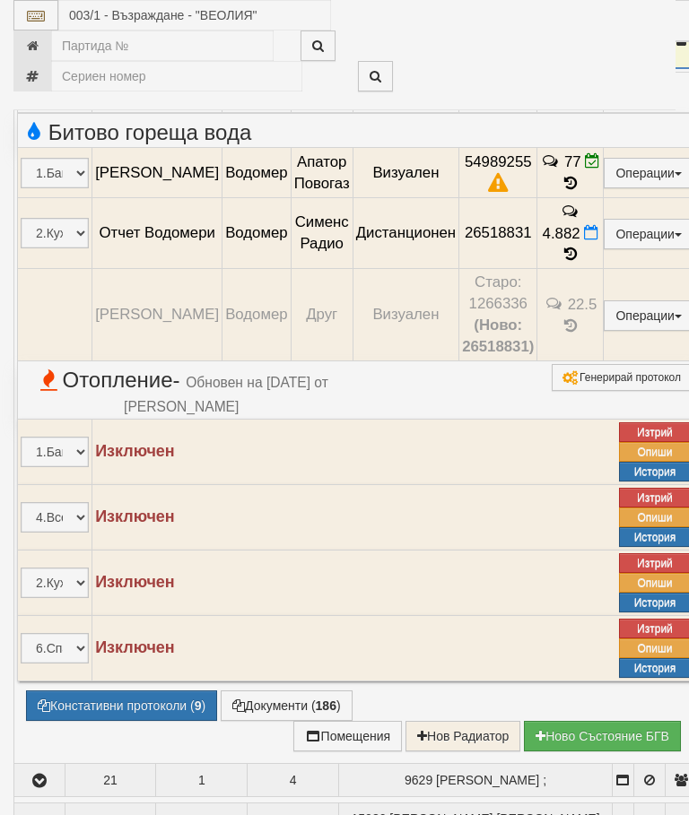
select select "10"
select select "1"
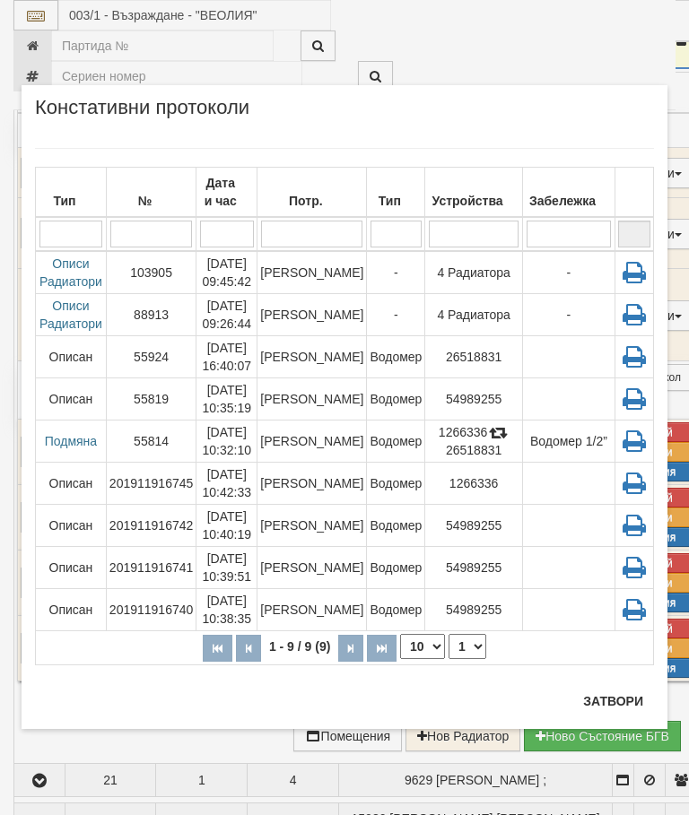
click at [324, 334] on td "Слави Славов" at bounding box center [311, 315] width 109 height 42
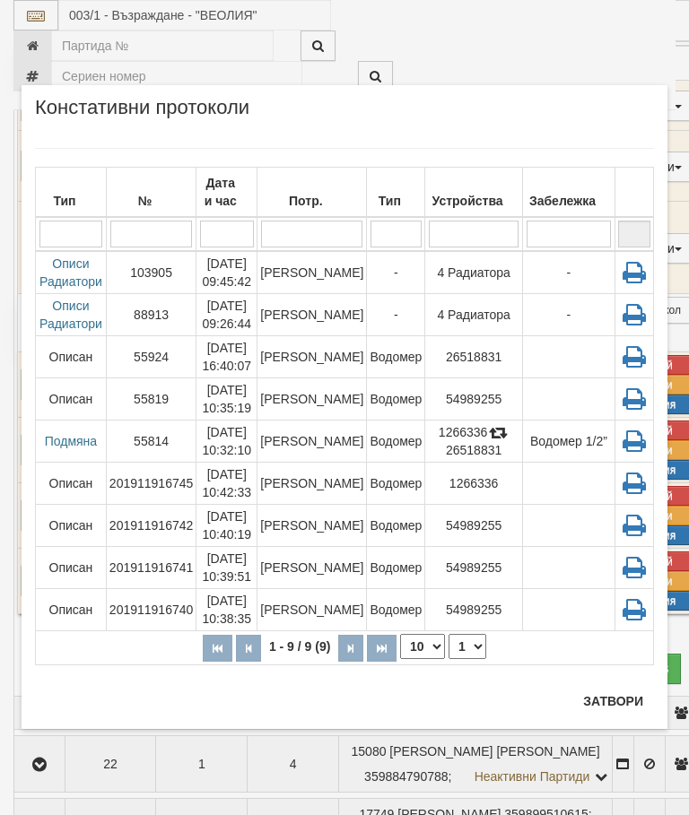
click at [619, 697] on button "Затвори" at bounding box center [613, 701] width 82 height 29
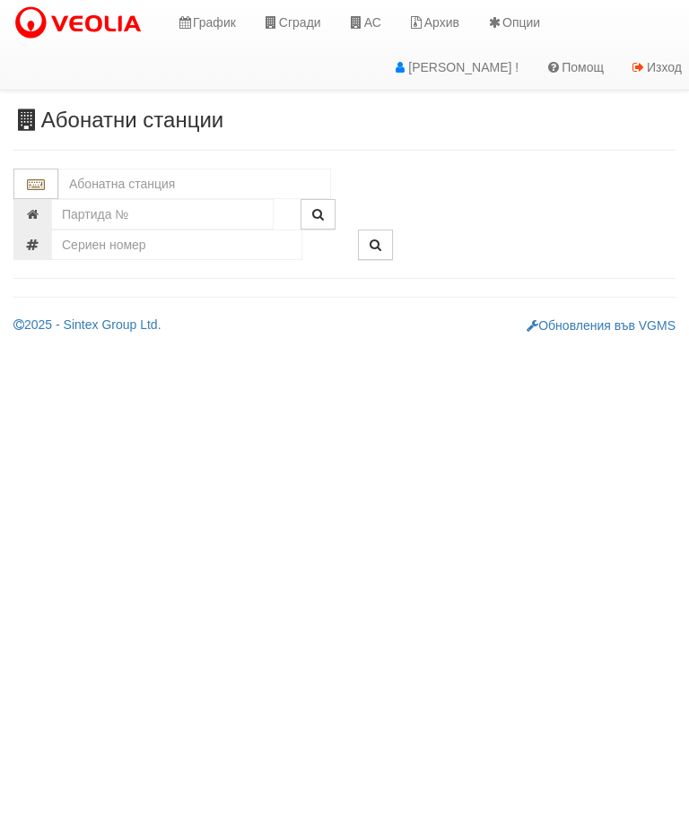
click at [276, 20] on icon at bounding box center [271, 22] width 16 height 13
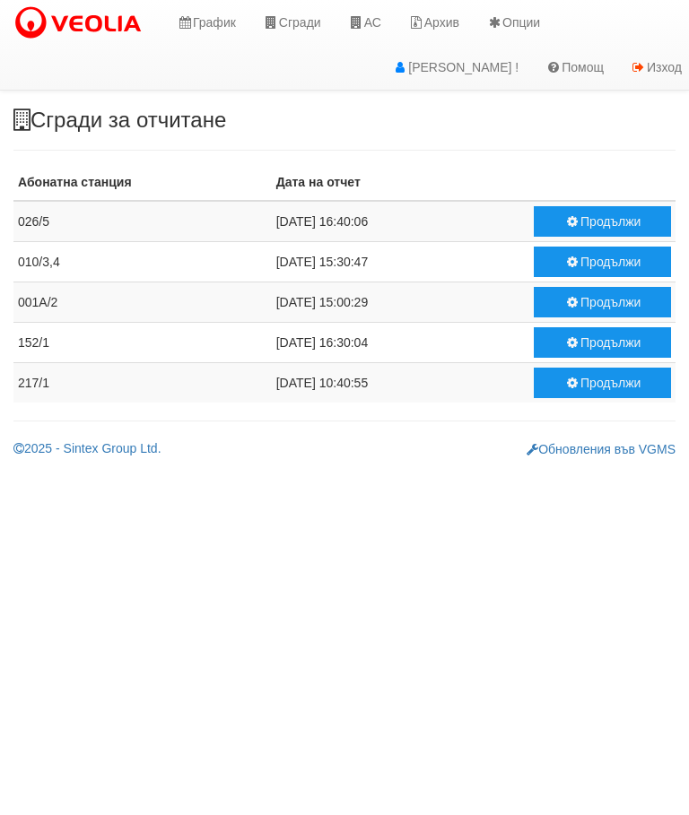
click at [589, 383] on button "Продължи" at bounding box center [602, 383] width 137 height 30
click at [584, 303] on button "Продължи" at bounding box center [602, 302] width 137 height 30
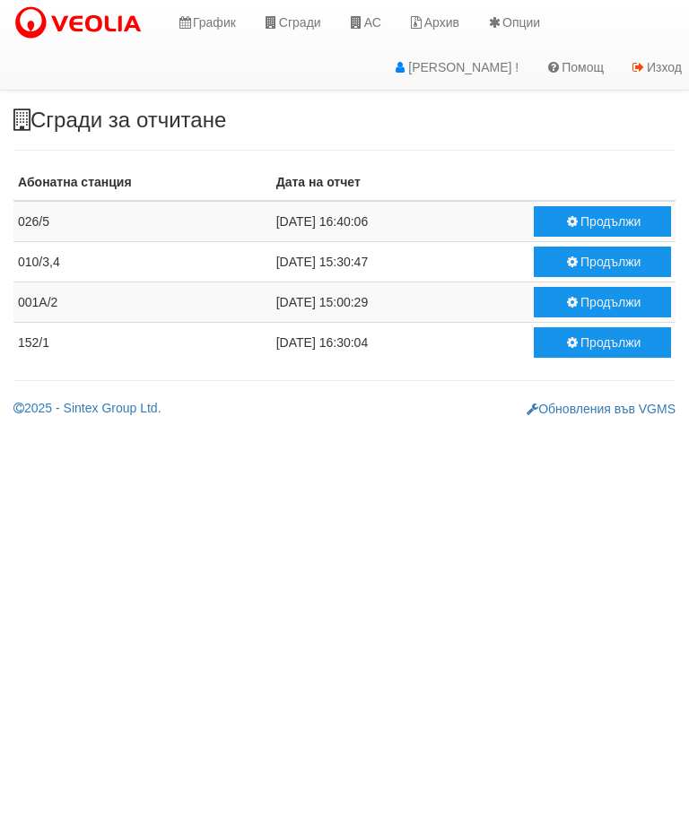
click at [579, 255] on button "Продължи" at bounding box center [602, 262] width 137 height 30
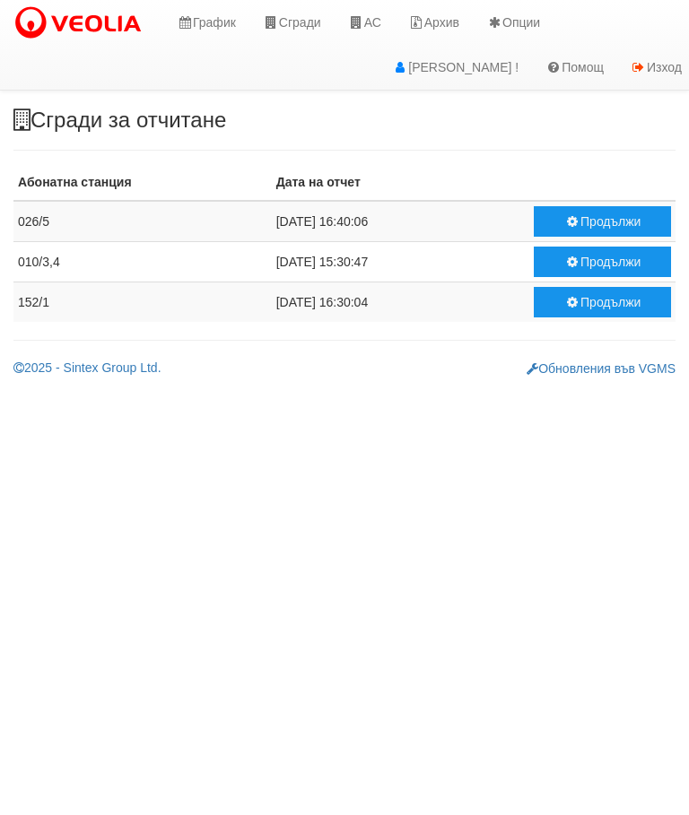
click at [589, 217] on button "Продължи" at bounding box center [602, 221] width 137 height 30
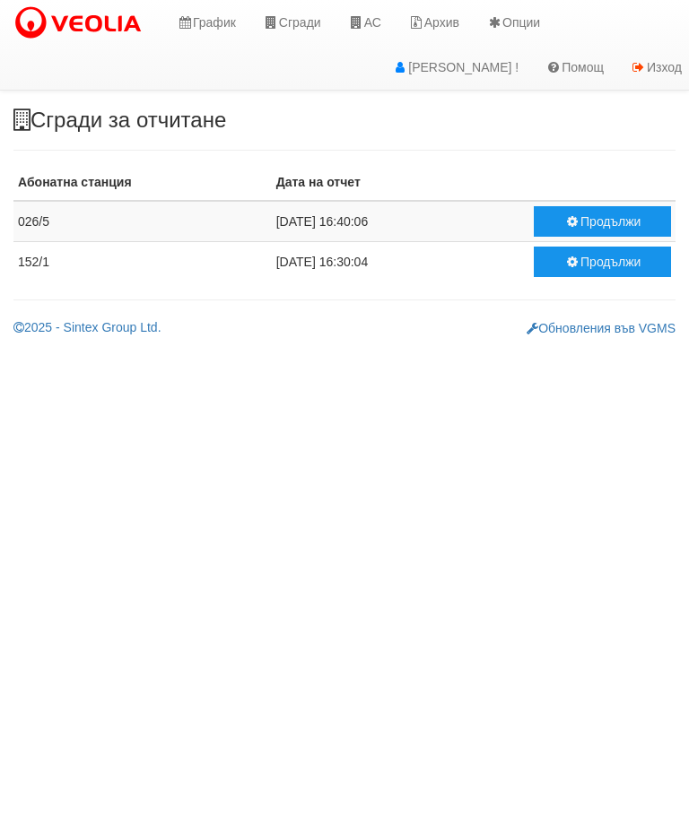
click at [594, 262] on button "Продължи" at bounding box center [602, 262] width 137 height 30
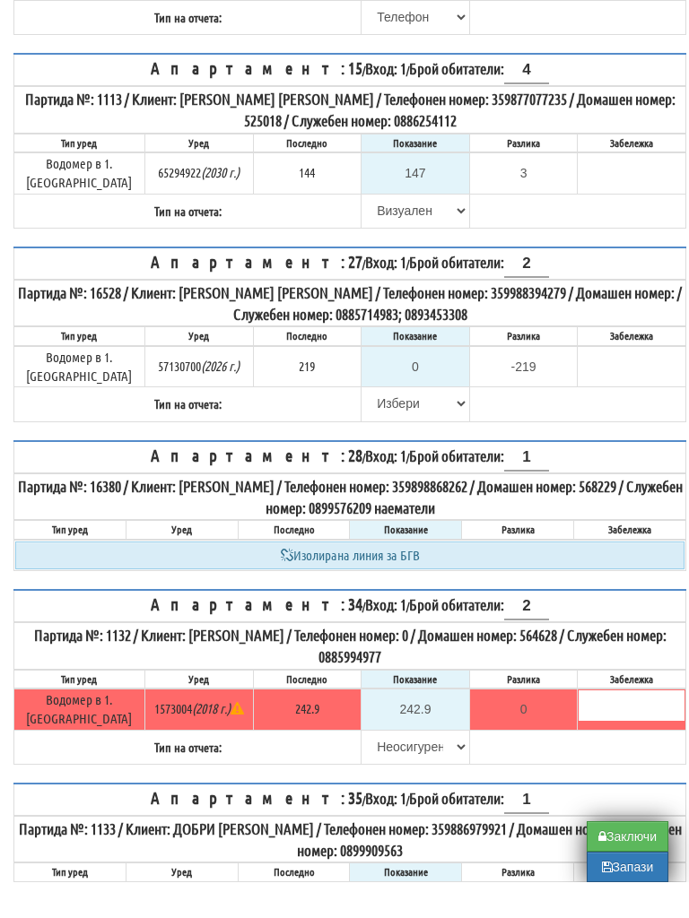
scroll to position [411, 0]
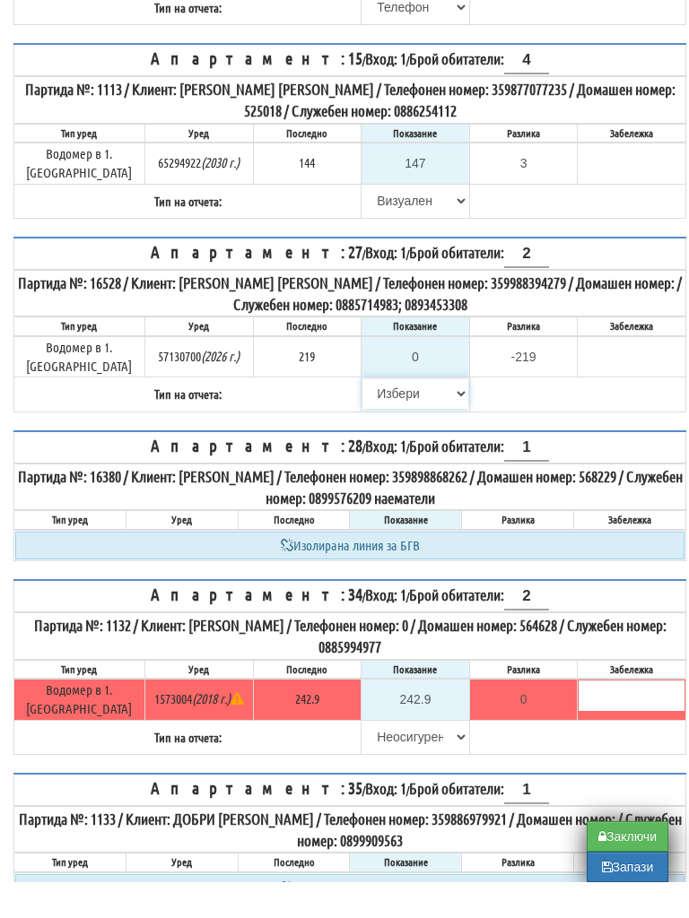
click at [366, 414] on select "[PERSON_NAME] Телефон Бележка Неосигурен достъп Самоотчет Служебно Дистанционен" at bounding box center [415, 429] width 106 height 30
select select "8cc75930-9bfd-e511-80be-8d5a1dced85a"
type input "219"
type input "0.000"
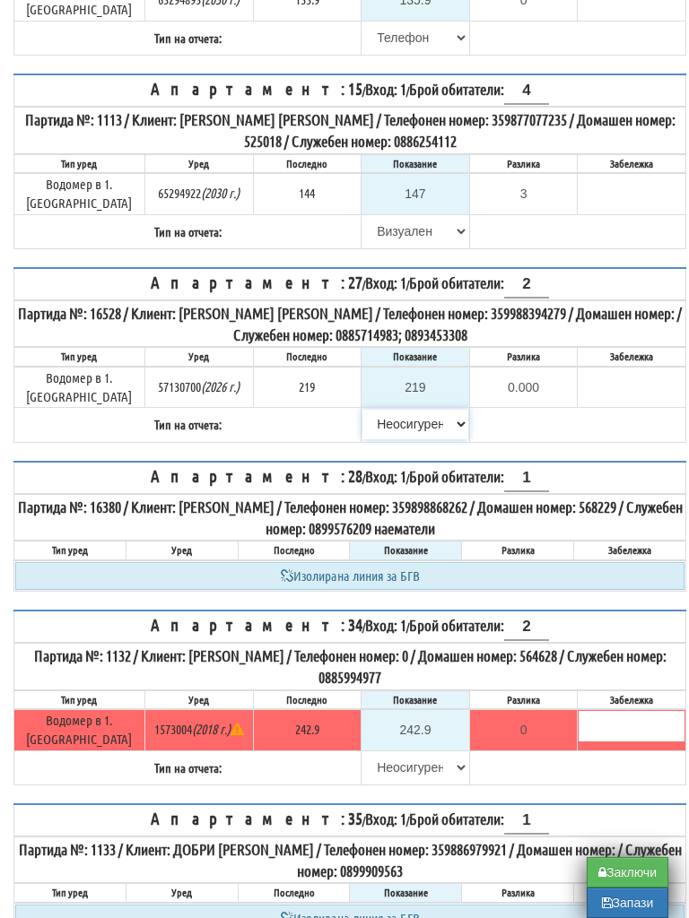
scroll to position [415, 0]
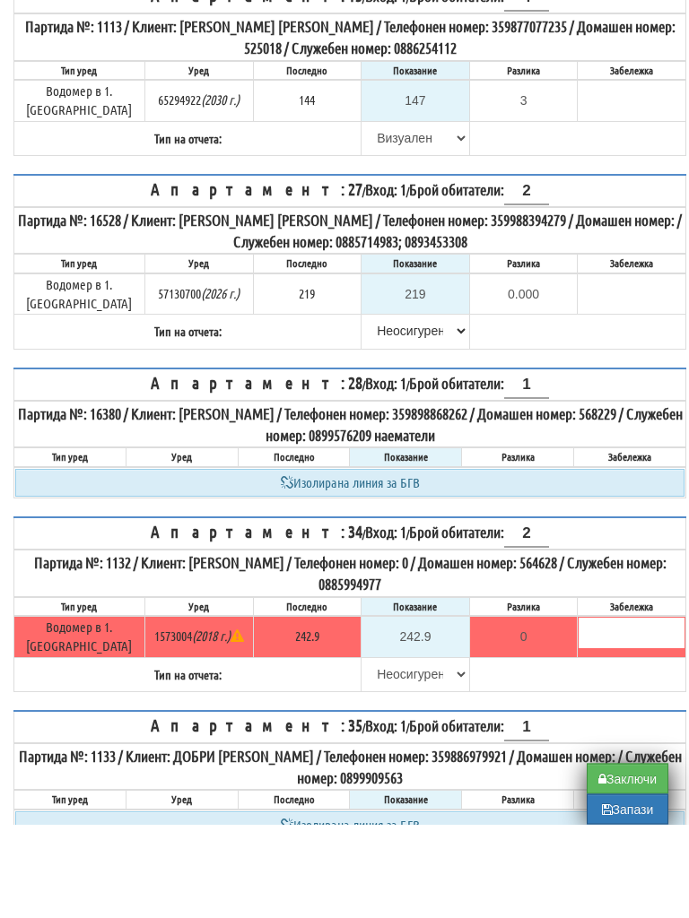
click at [628, 857] on button "Заключи" at bounding box center [627, 872] width 82 height 30
type input "0.0"
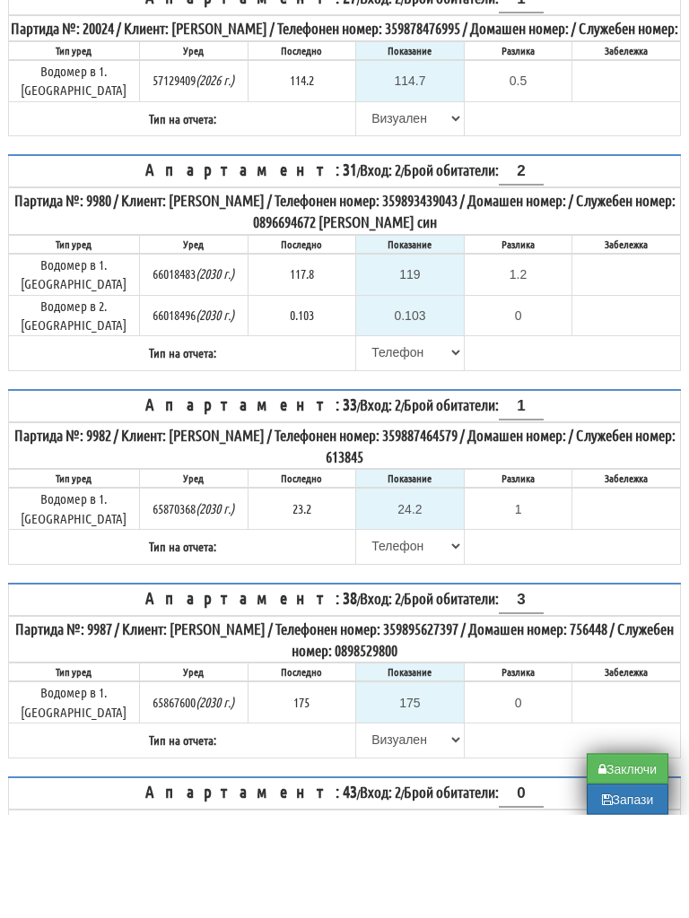
scroll to position [279, 5]
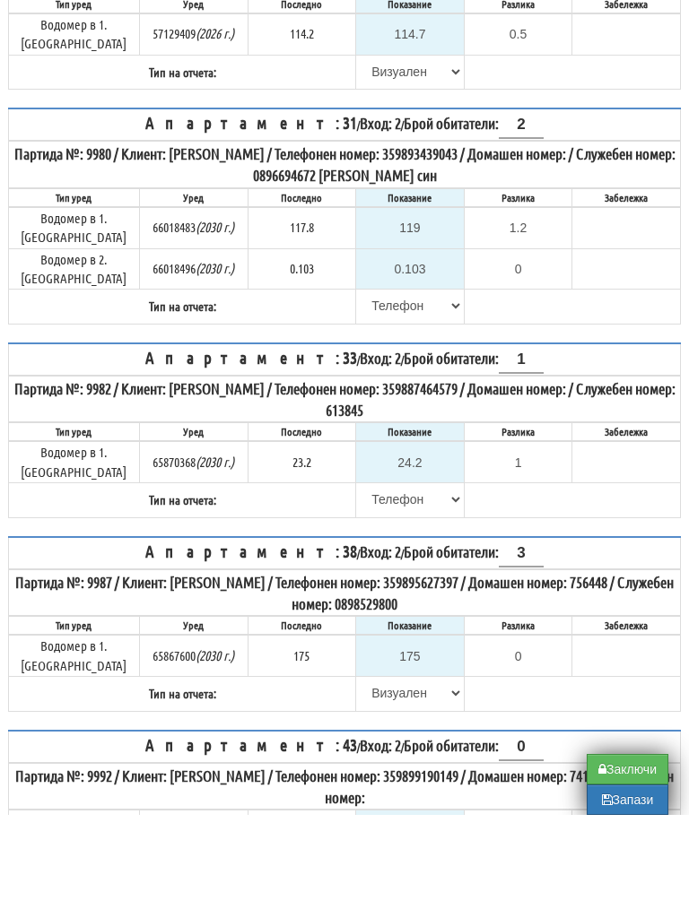
click at [625, 857] on button "Заключи" at bounding box center [627, 872] width 82 height 30
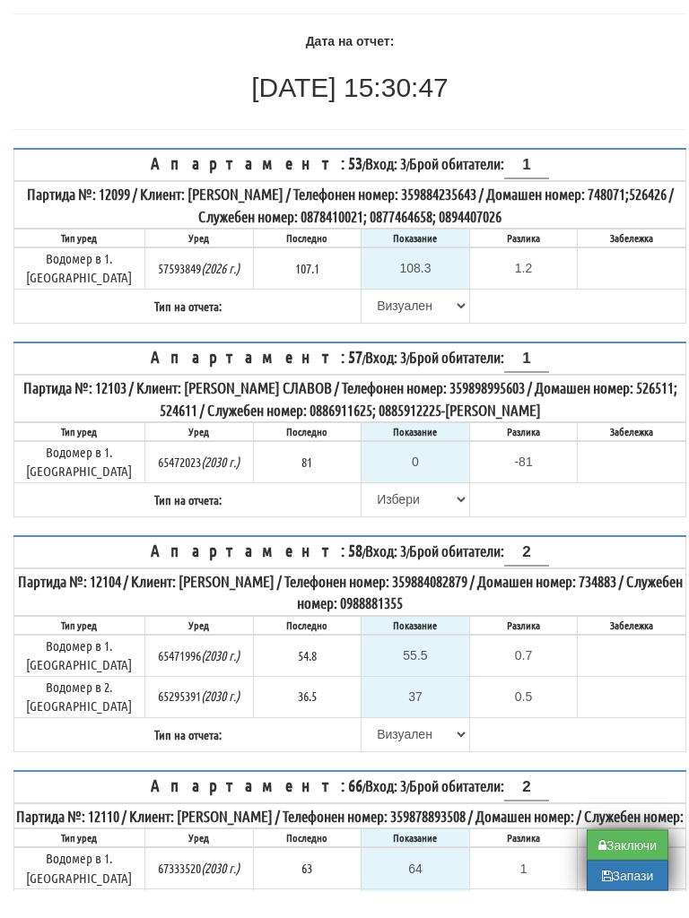
scroll to position [225, 0]
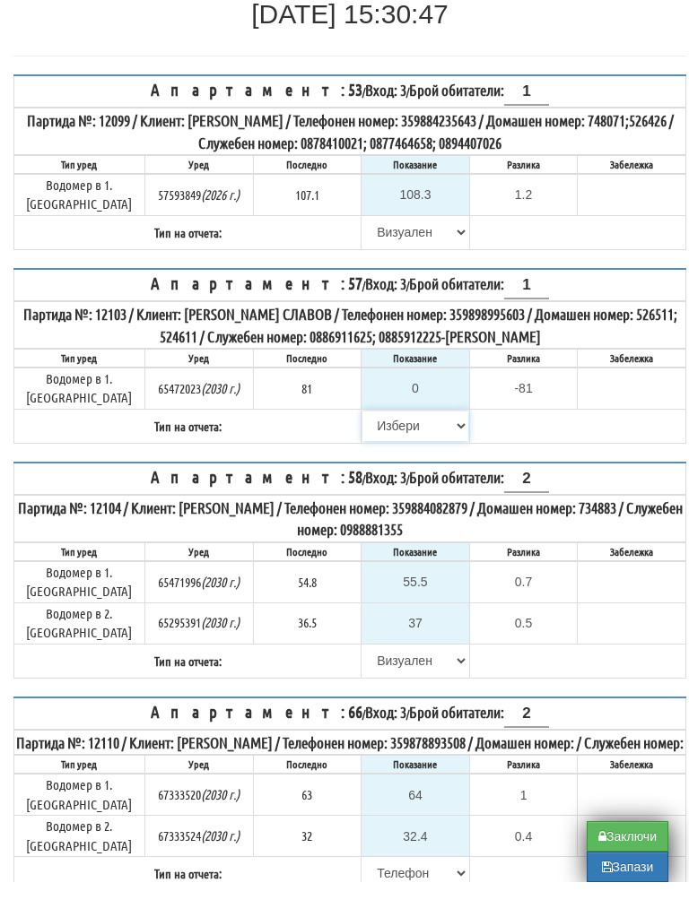
click at [376, 429] on select "[PERSON_NAME] Телефон Бележка Неосигурен достъп Самоотчет Служебно Дистанционен" at bounding box center [415, 444] width 106 height 30
select select "8cc75930-9bfd-e511-80be-8d5a1dced85a"
type input "81"
type input "0.000"
click at [627, 839] on button "Заключи" at bounding box center [627, 854] width 82 height 30
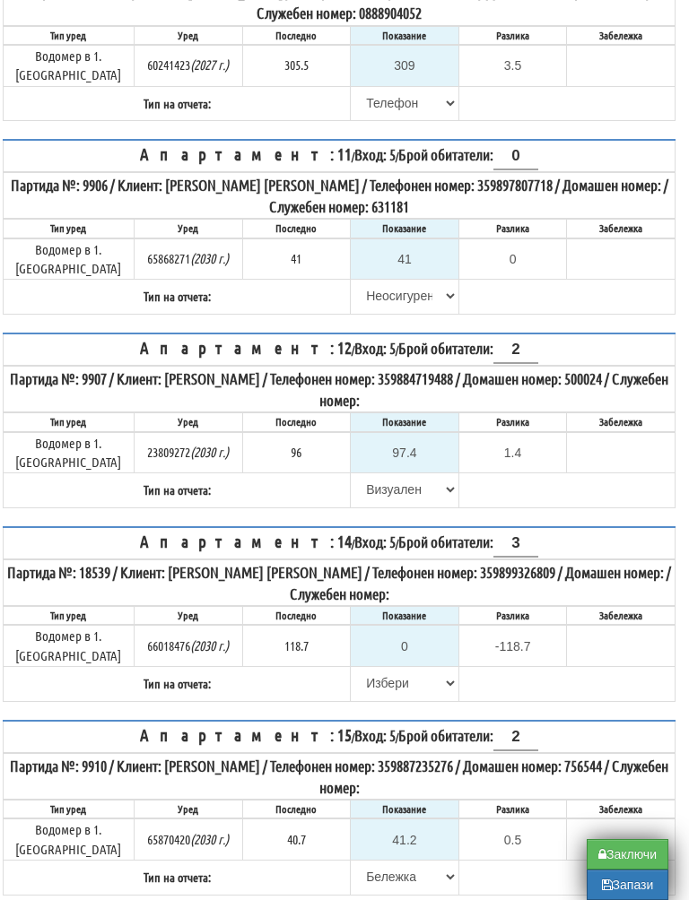
scroll to position [543, 11]
click at [411, 632] on input "0" at bounding box center [404, 647] width 106 height 30
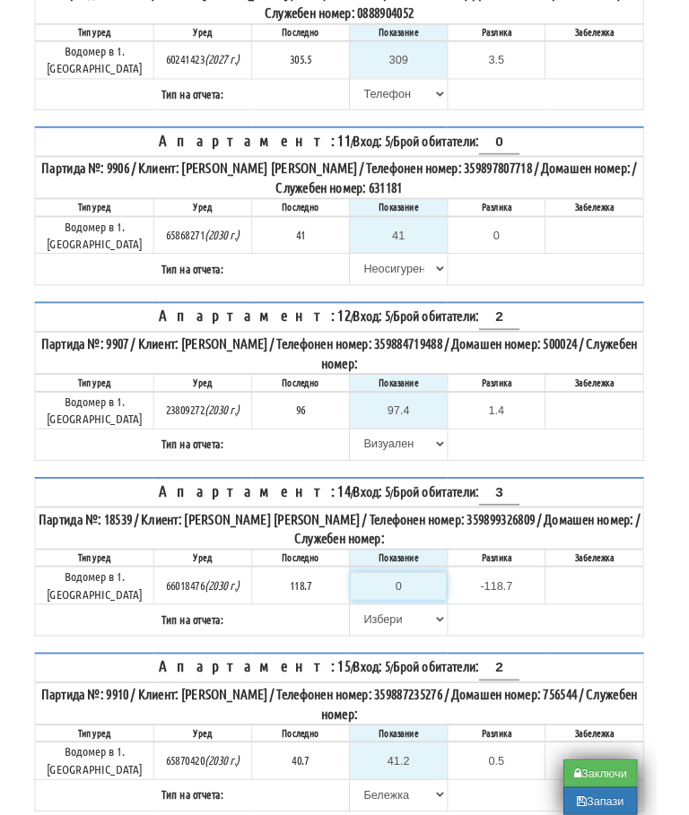
scroll to position [594, 11]
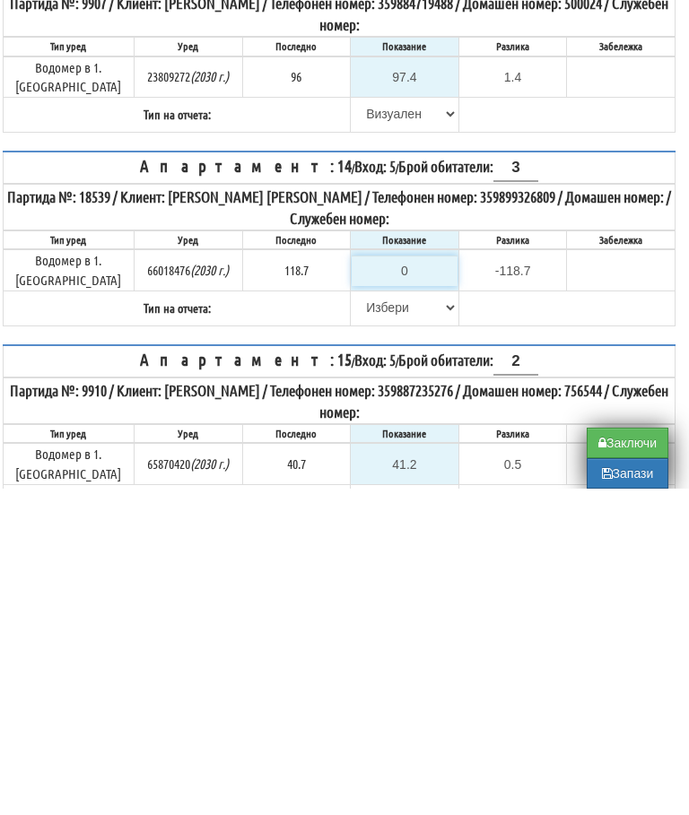
type input "1"
type input "-117.700"
type input "12"
type input "-106.700"
type input "120"
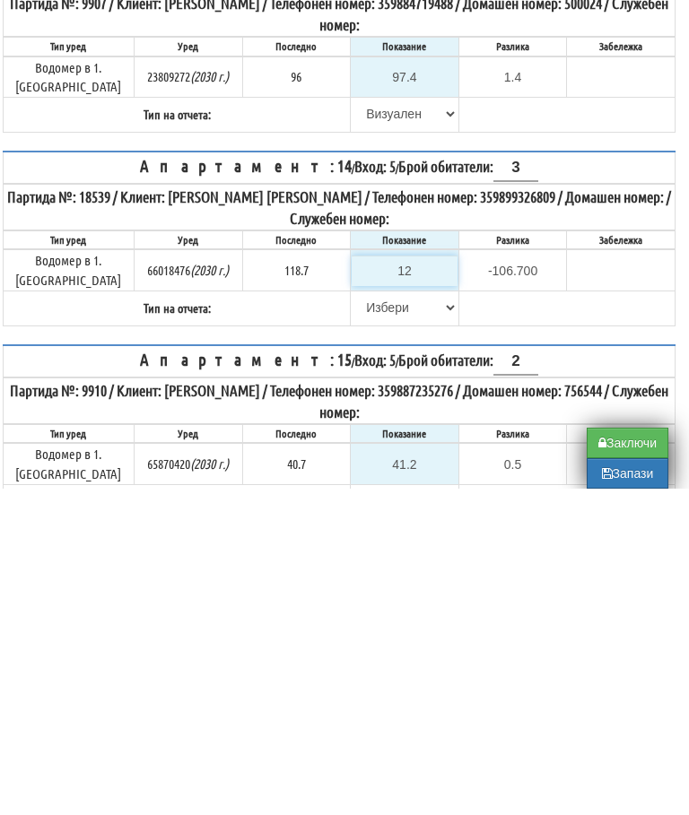
type input "1.300"
type input "120.5"
type input "1.8"
type input "120.53"
type input "1.83"
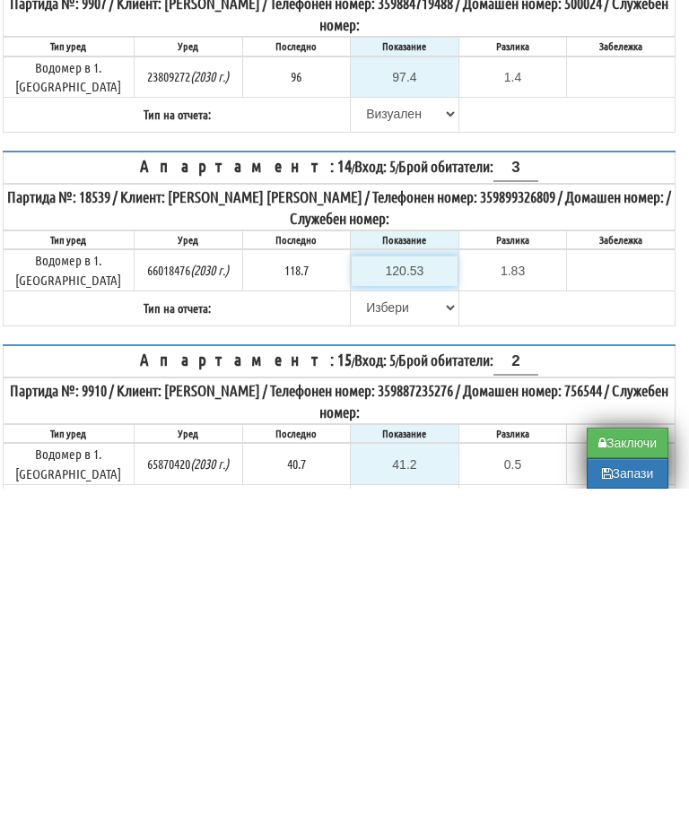
type input "120.539"
type input "1.839"
type input "120.53"
type input "1.83"
type input "120.5"
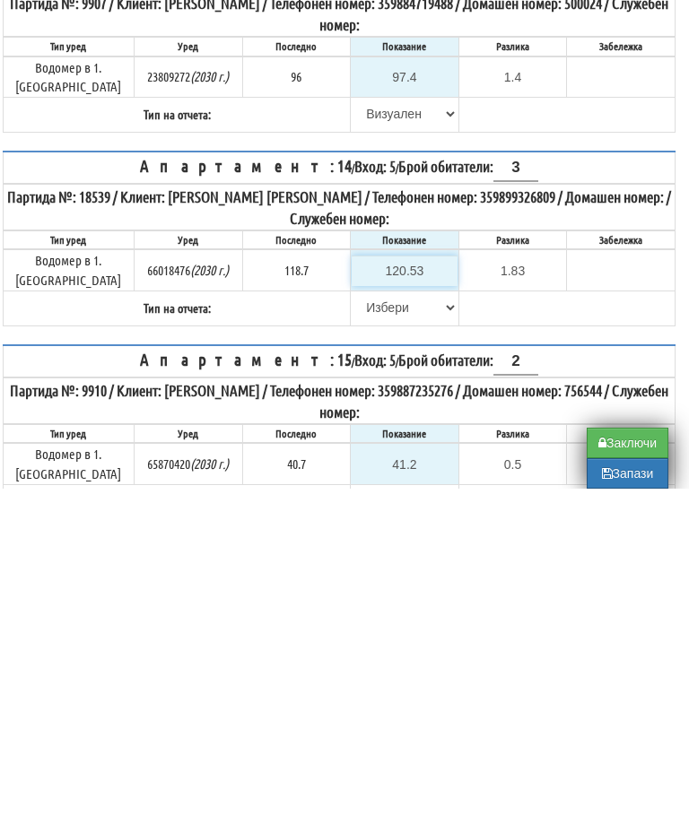
type input "1.8"
type input "120.5"
click at [367, 619] on select "[PERSON_NAME] Телефон Бележка Неосигурен достъп Самоотчет Служебно Дистанционен" at bounding box center [404, 634] width 106 height 30
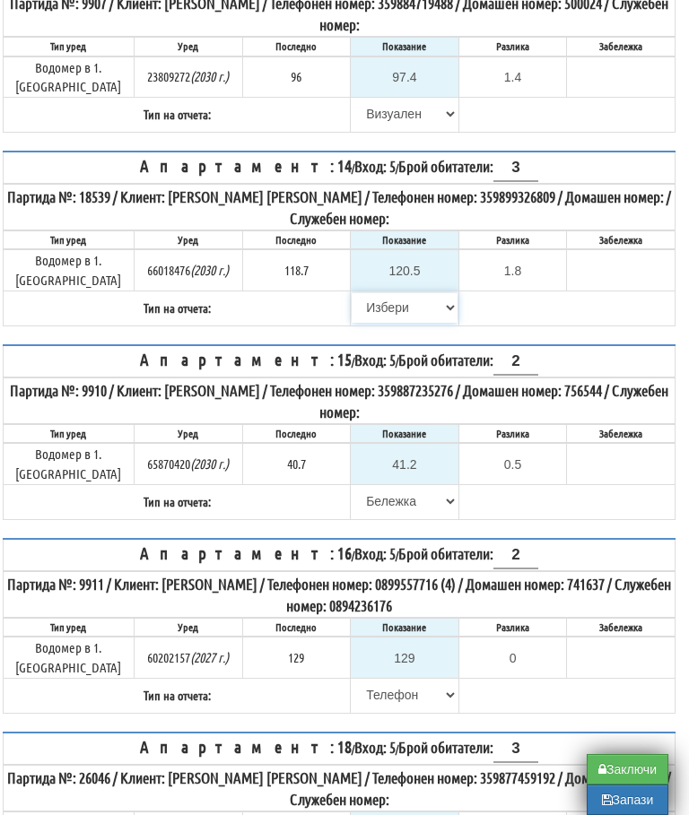
select select "8ac75930-9bfd-e511-80be-8d5a1dced85a"
click at [629, 771] on button "Заключи" at bounding box center [627, 769] width 82 height 30
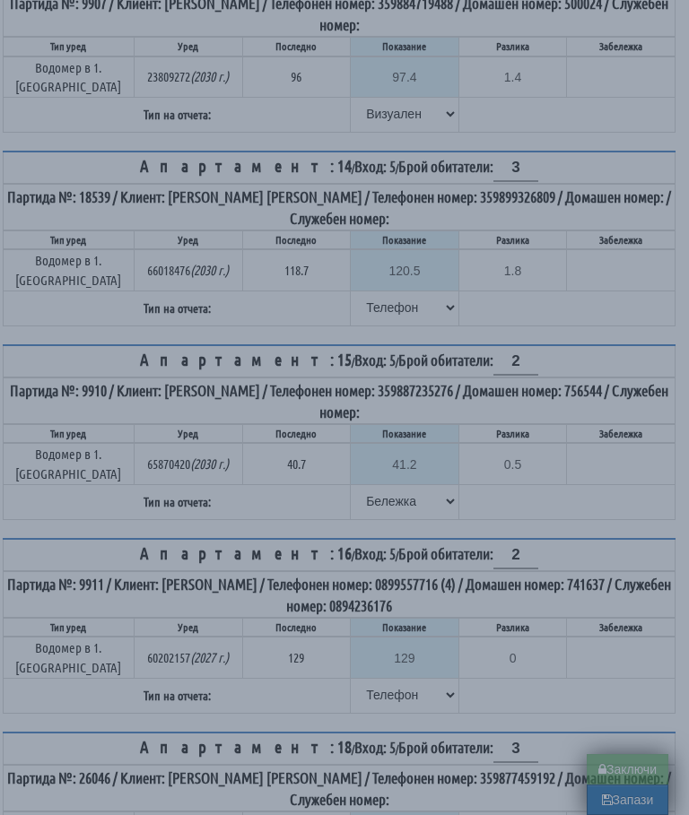
type input "0.000"
type input "0.0"
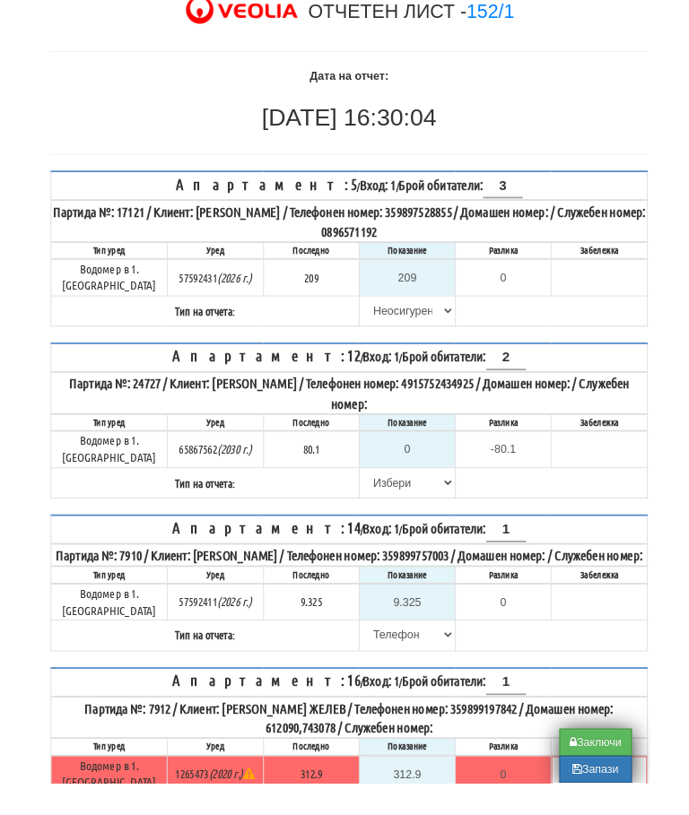
scroll to position [91, 0]
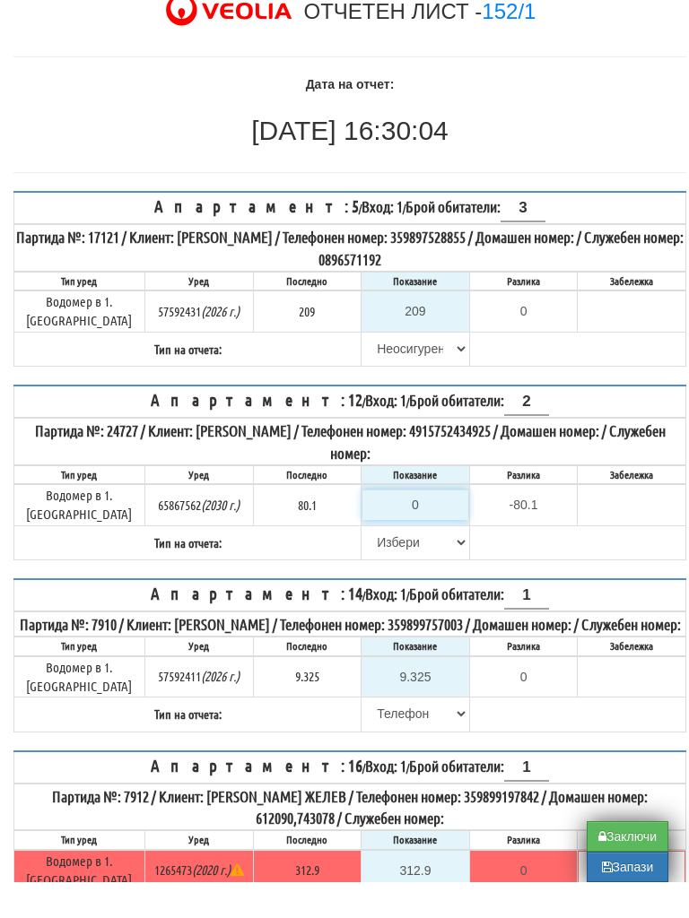
click at [415, 525] on input "0" at bounding box center [415, 540] width 106 height 30
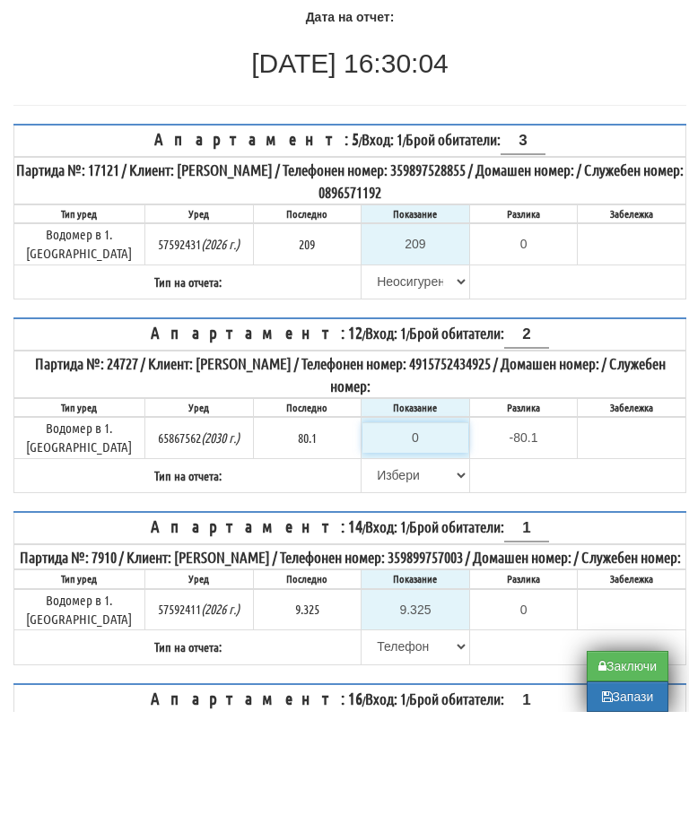
type input "8"
type input "-72.100"
type input "80"
type input "-0.100"
type input "80.1"
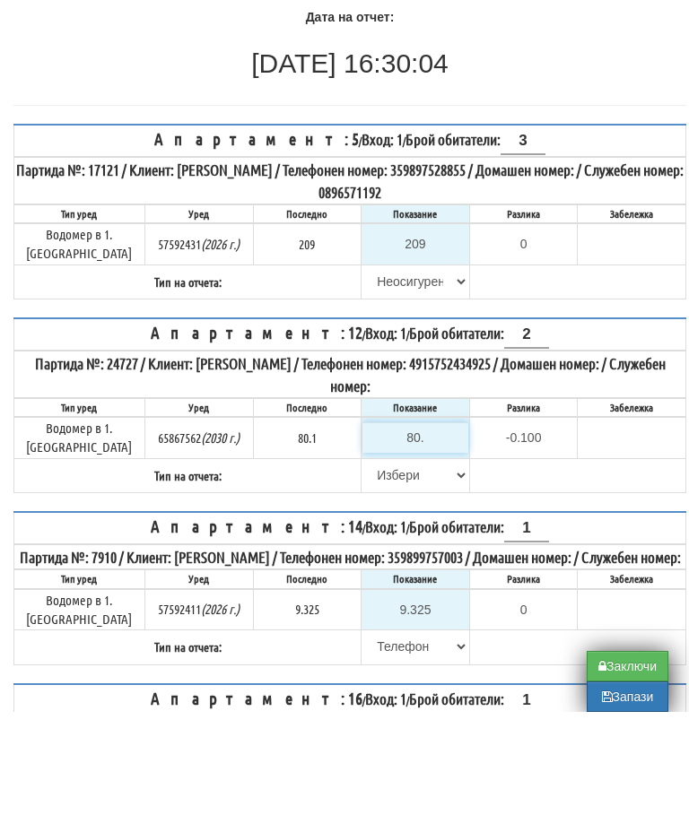
type input "0.0"
type input "80.1"
click at [367, 563] on select "[PERSON_NAME] Телефон Бележка Неосигурен достъп Самоотчет Служебно Дистанционен" at bounding box center [415, 578] width 106 height 30
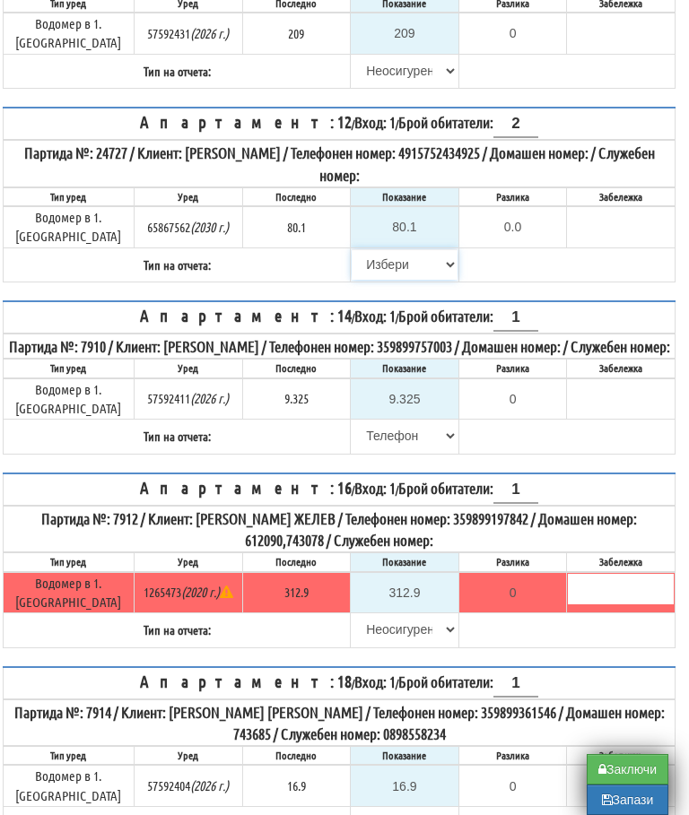
select select "8ac75930-9bfd-e511-80be-8d5a1dced85a"
click at [609, 214] on input "text" at bounding box center [621, 223] width 106 height 30
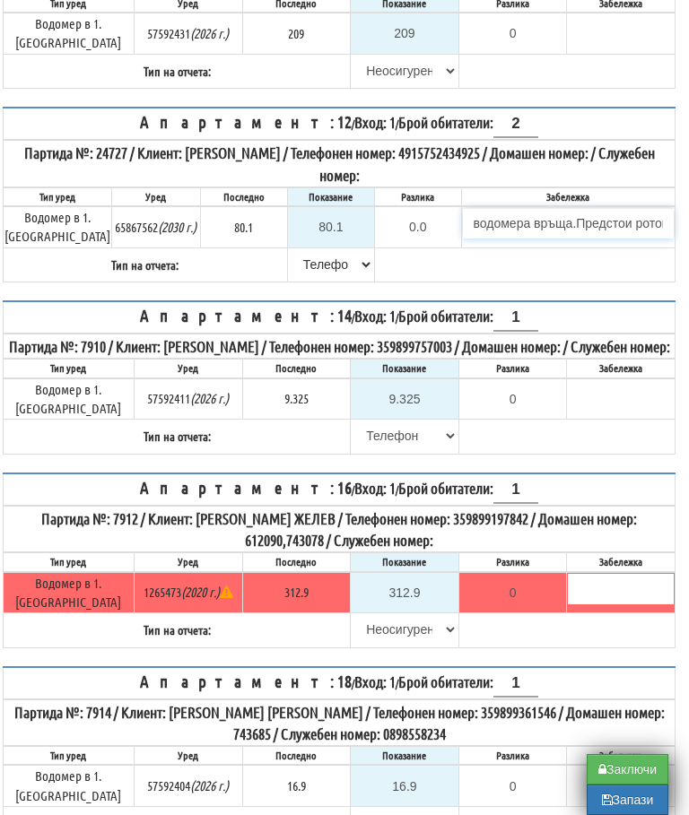
type input "водомера връща.Предстои ротокол"
click at [552, 432] on table "Апартамент: 14 / Вход: 1 / Брой обитатели: 1 Партида №: 7910 / Клиент: [PERSON_…" at bounding box center [339, 377] width 673 height 154
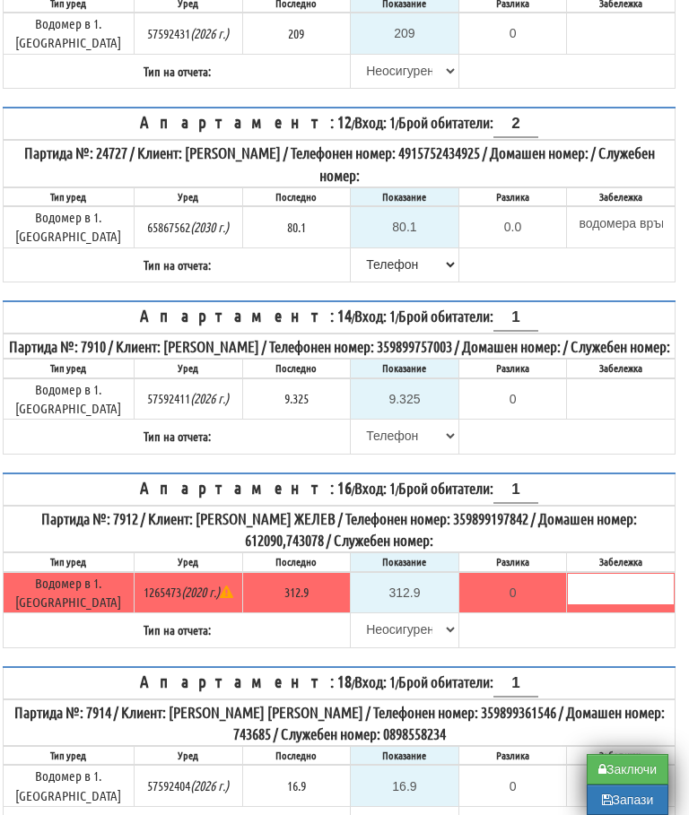
click at [625, 768] on button "Заключи" at bounding box center [627, 769] width 82 height 30
type input "0.000"
type input "0.0"
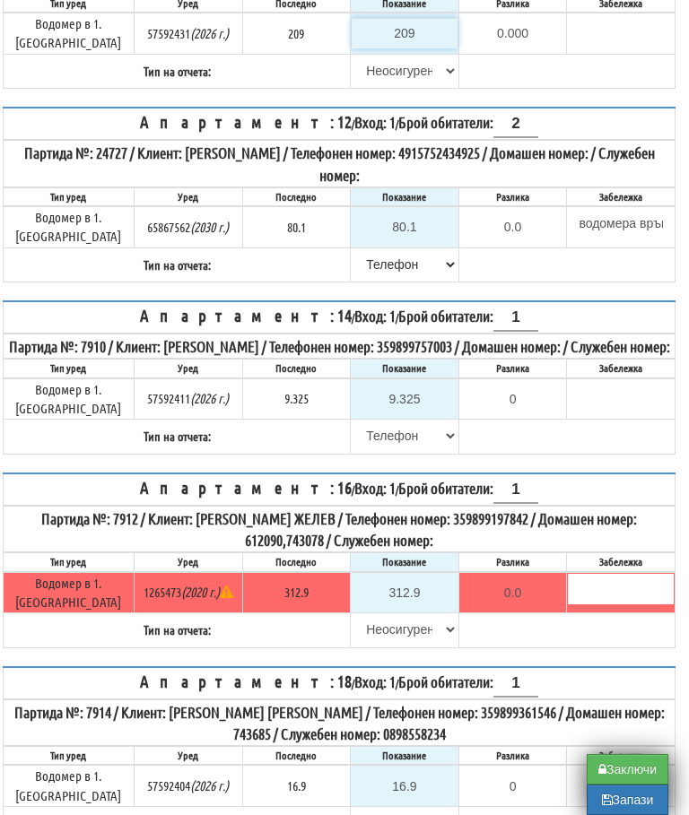
type input "0.000"
type input "0.0"
type input "0.000"
type input "0.0"
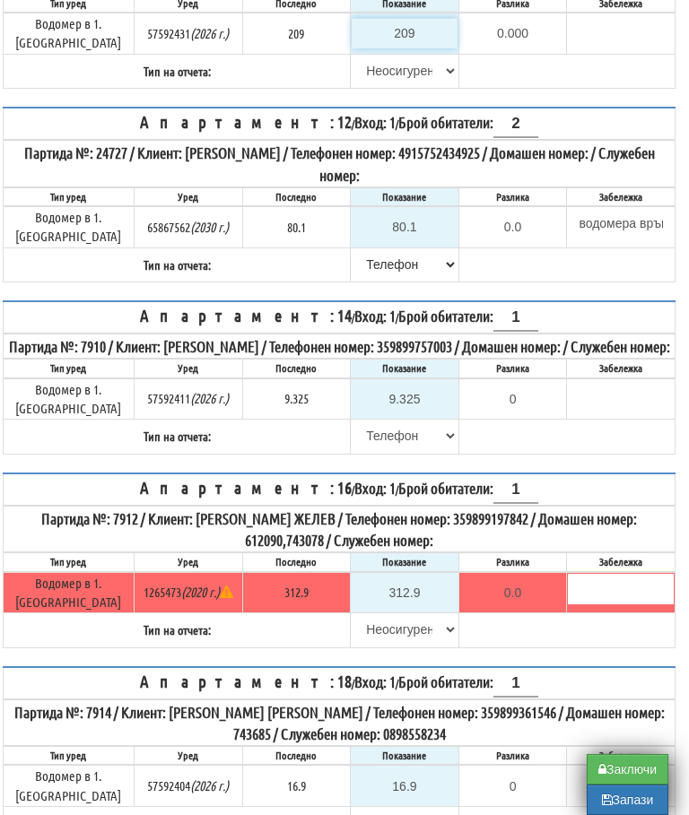
type input "0.000"
type input "0.0"
type input "0.000"
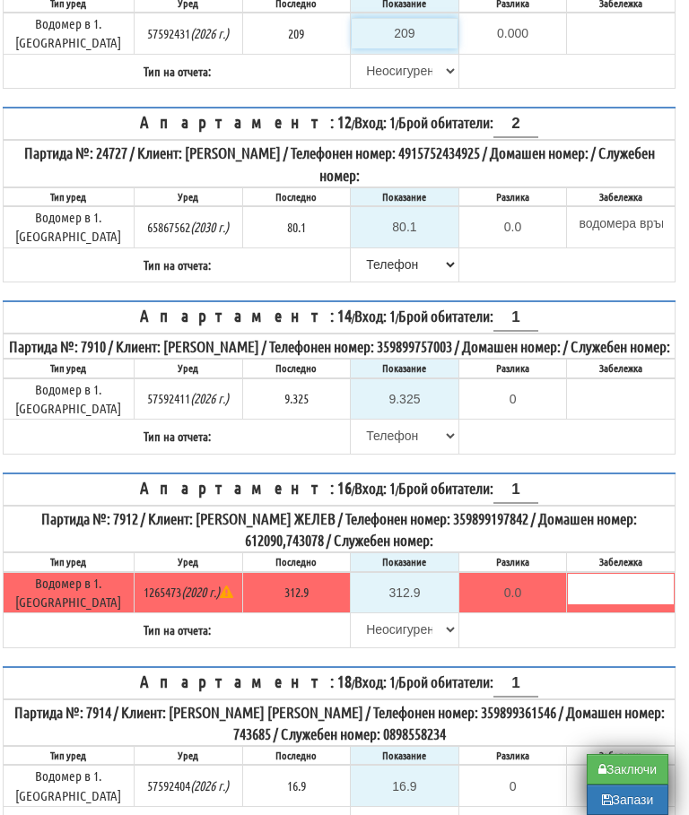
type input "0.0"
type input "0.000"
type input "0.0"
type input "0.000"
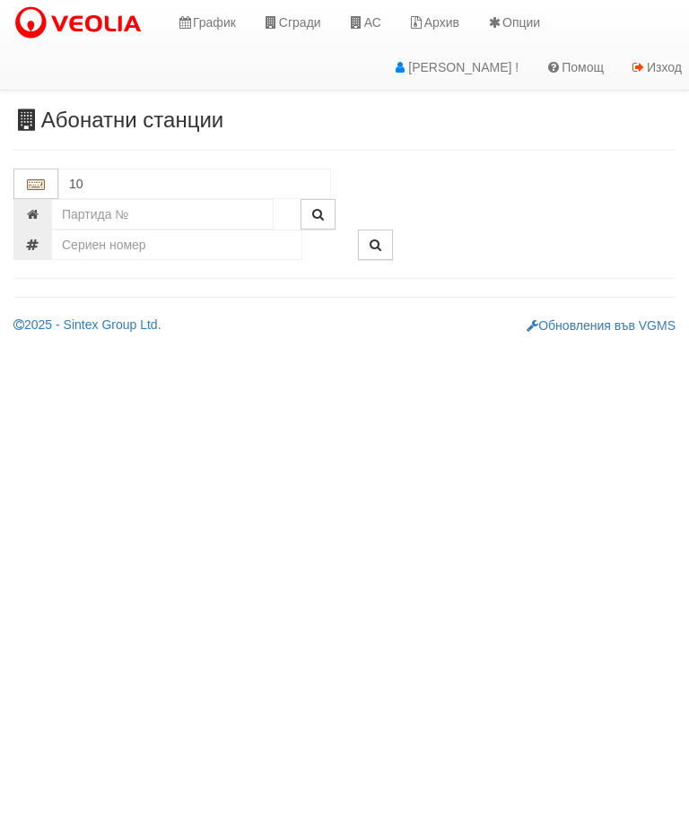
type input "106"
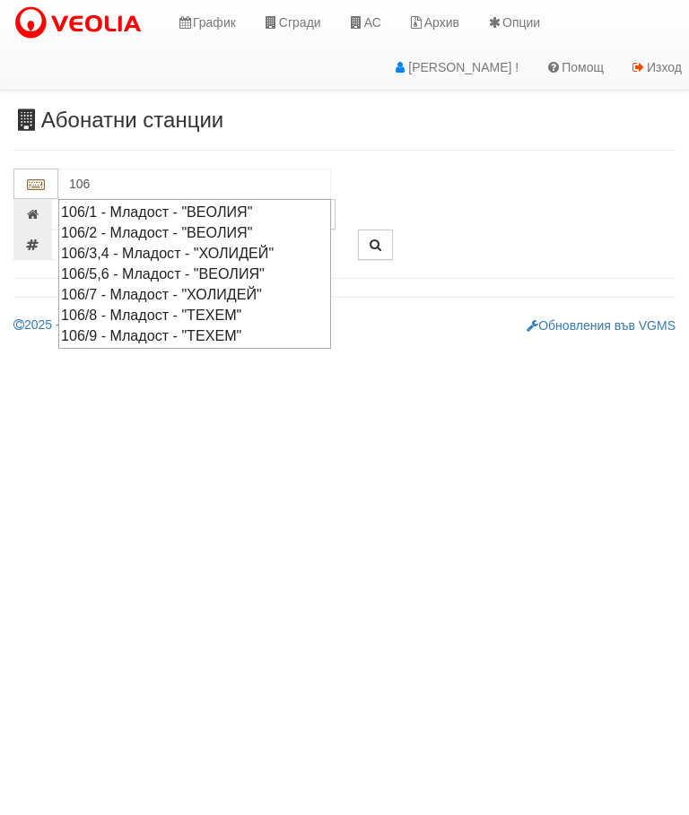
click at [204, 305] on div "106/8 - Младост - "ТЕХЕМ"" at bounding box center [194, 315] width 267 height 21
type input "106/8 - Младост - "ТЕХЕМ""
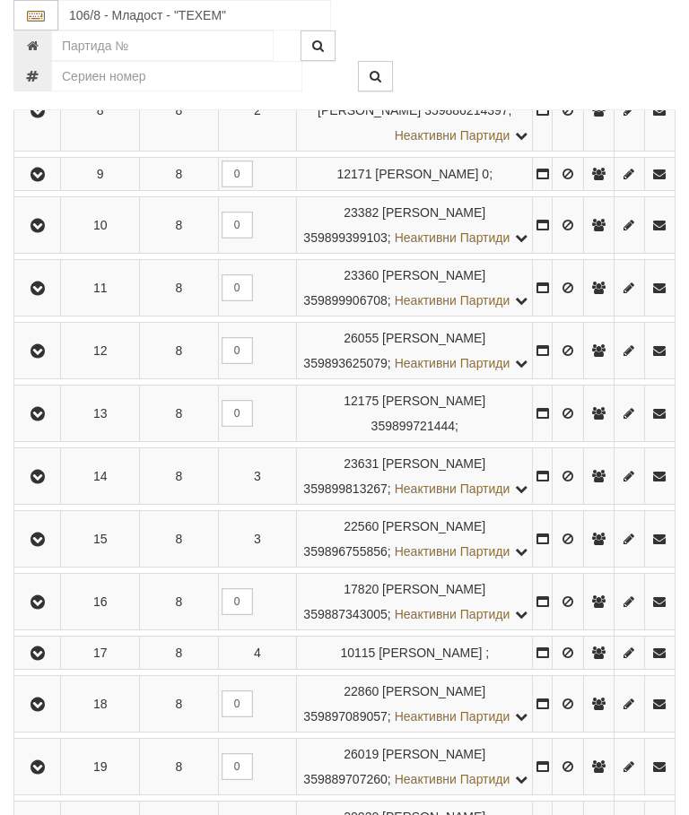
scroll to position [922, 0]
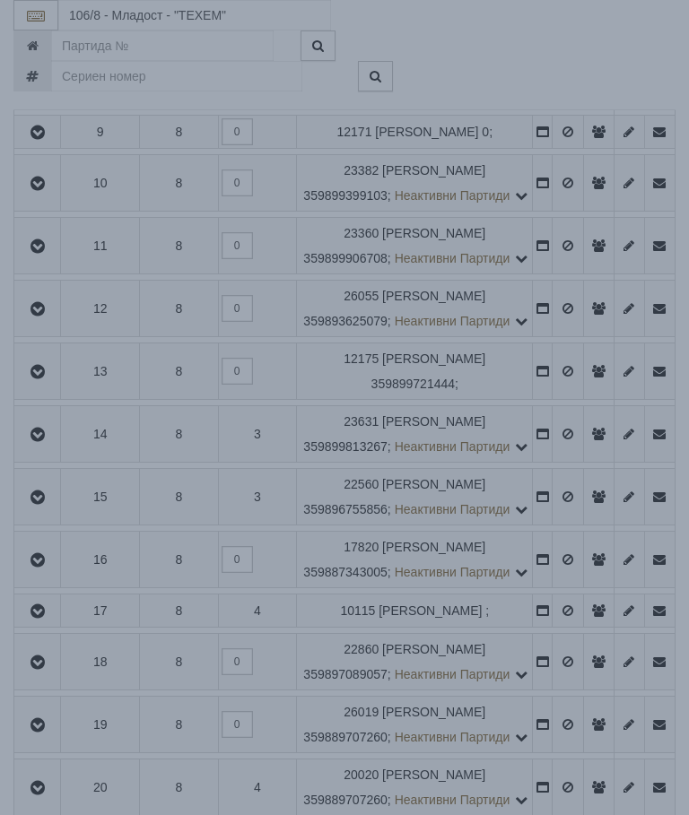
click at [574, 212] on div "× Зареждане... Данните за апартамента се зареждат. Моля изчакайте..." at bounding box center [344, 225] width 673 height 451
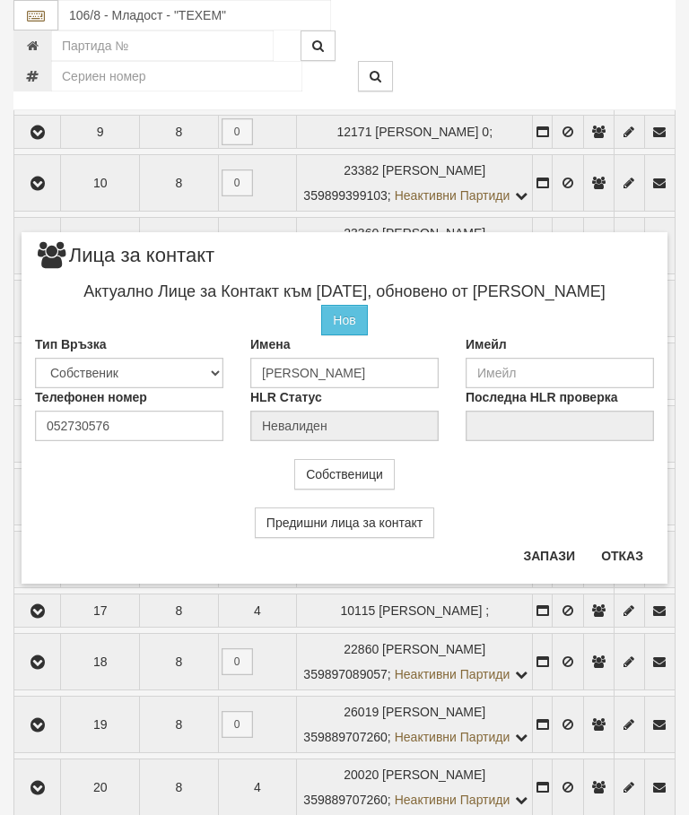
click at [633, 551] on button "Отказ" at bounding box center [622, 556] width 64 height 29
